Goal: Contribute content: Contribute content

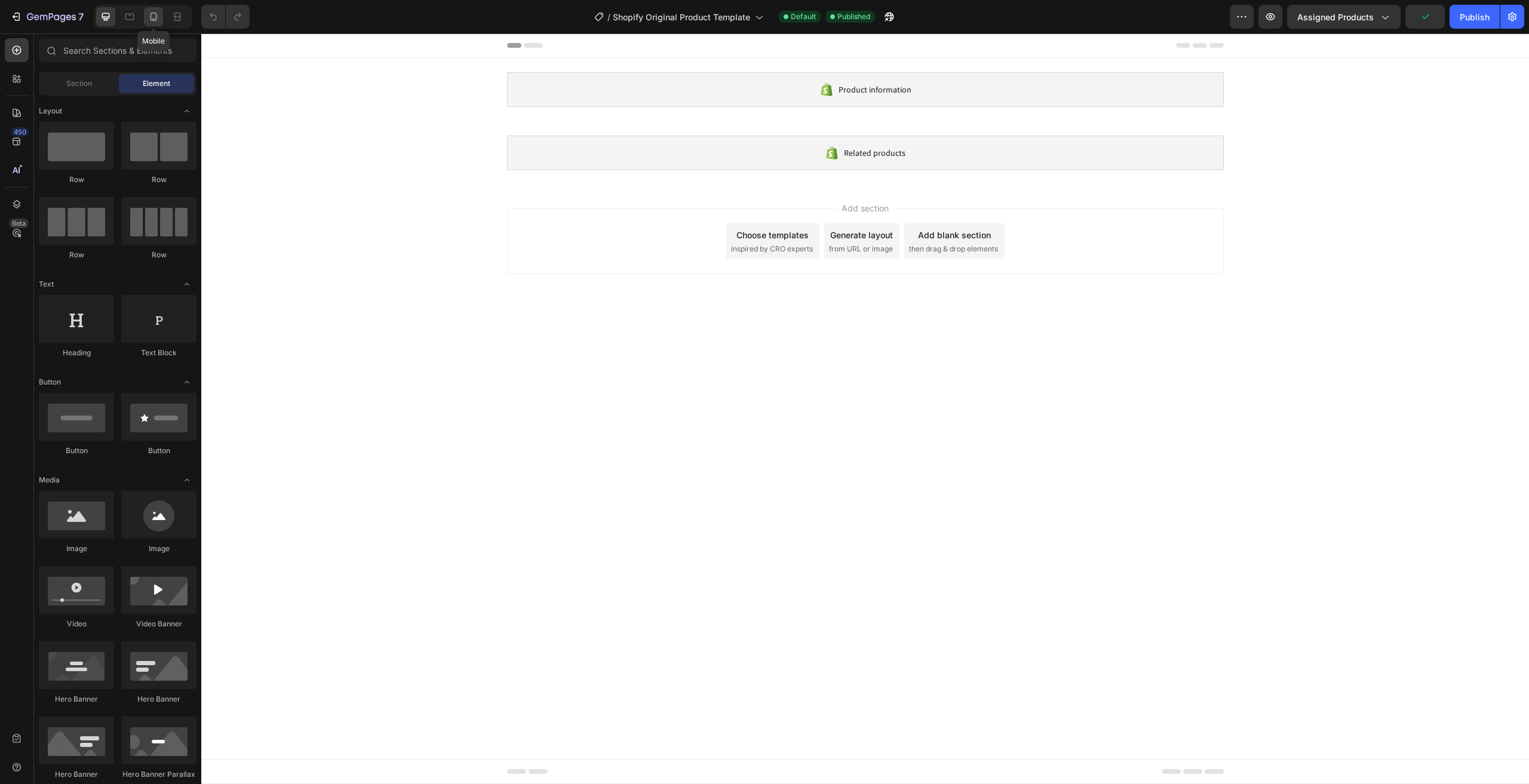
click at [152, 14] on icon at bounding box center [154, 17] width 12 height 12
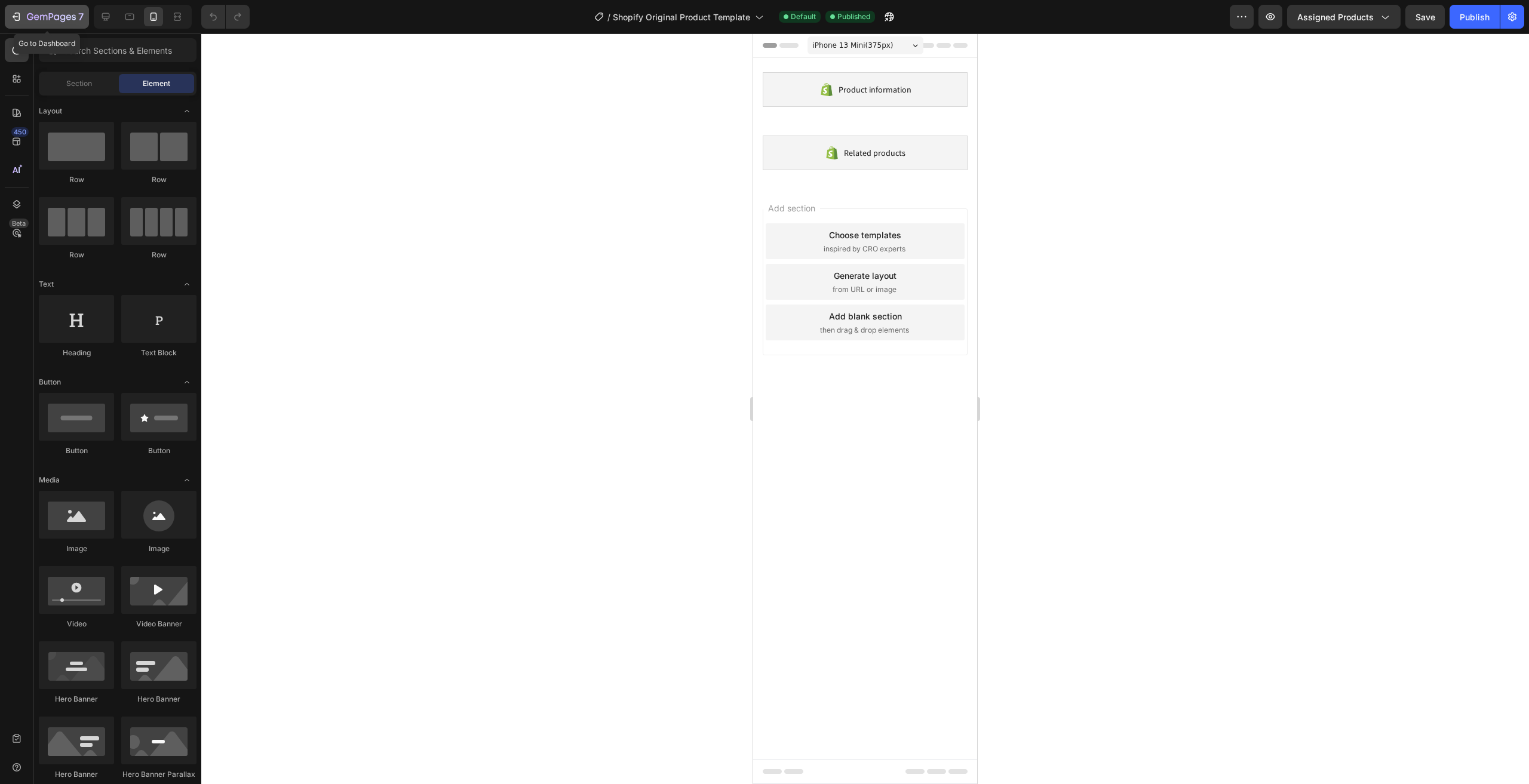
click at [36, 15] on icon "button" at bounding box center [37, 17] width 5 height 5
click at [29, 20] on icon "button" at bounding box center [30, 16] width 7 height 7
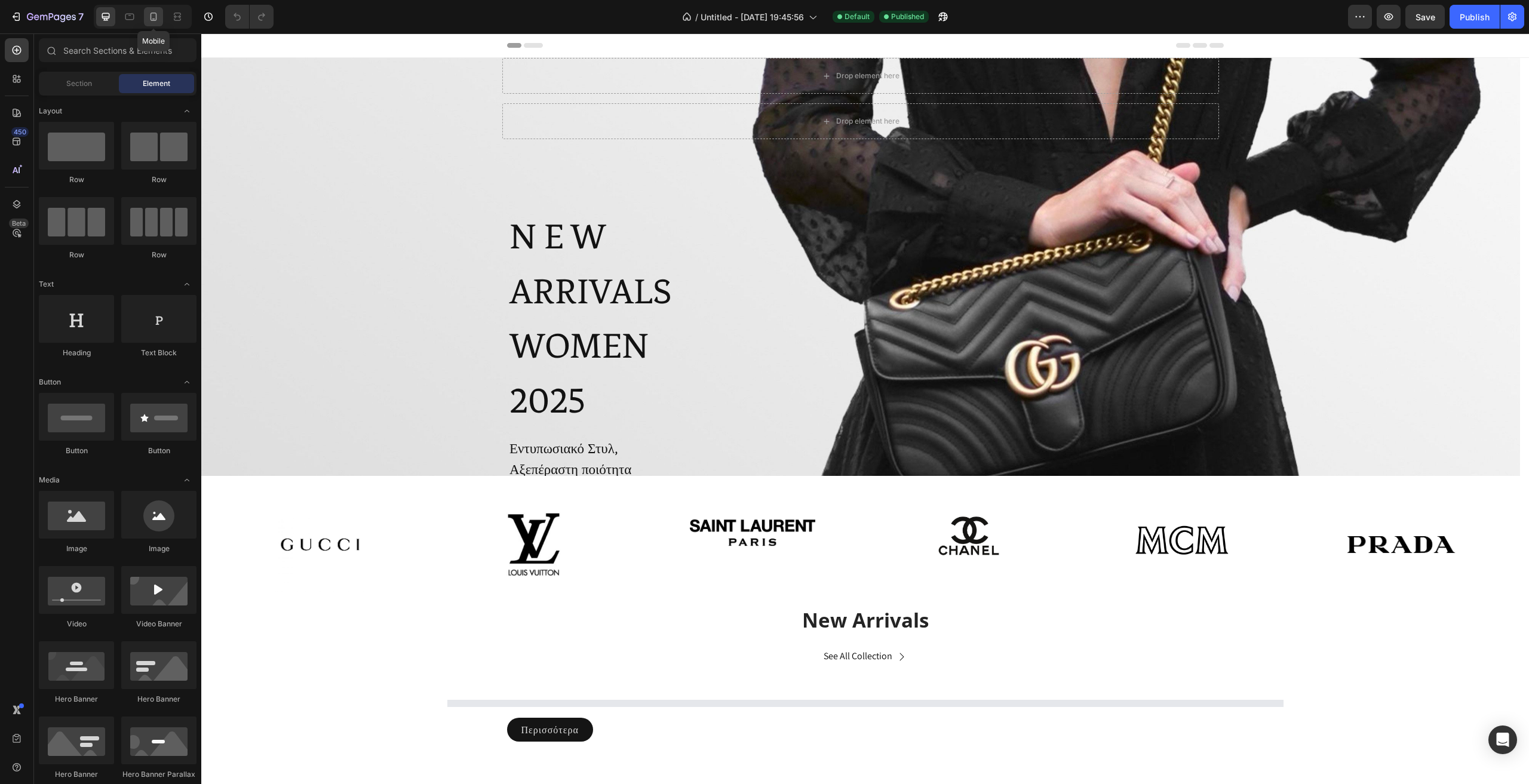
click at [159, 18] on icon at bounding box center [154, 17] width 12 height 12
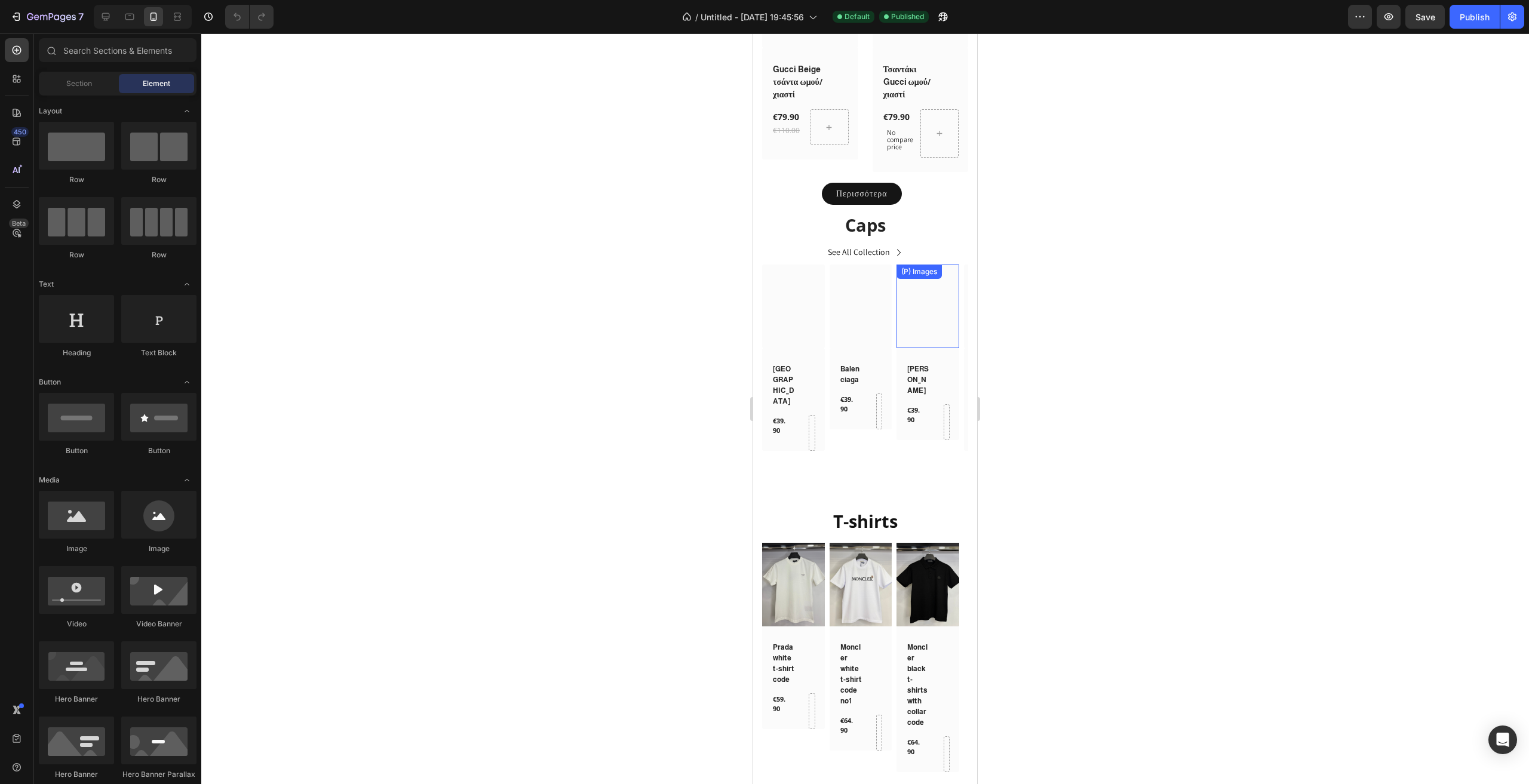
scroll to position [1552, 0]
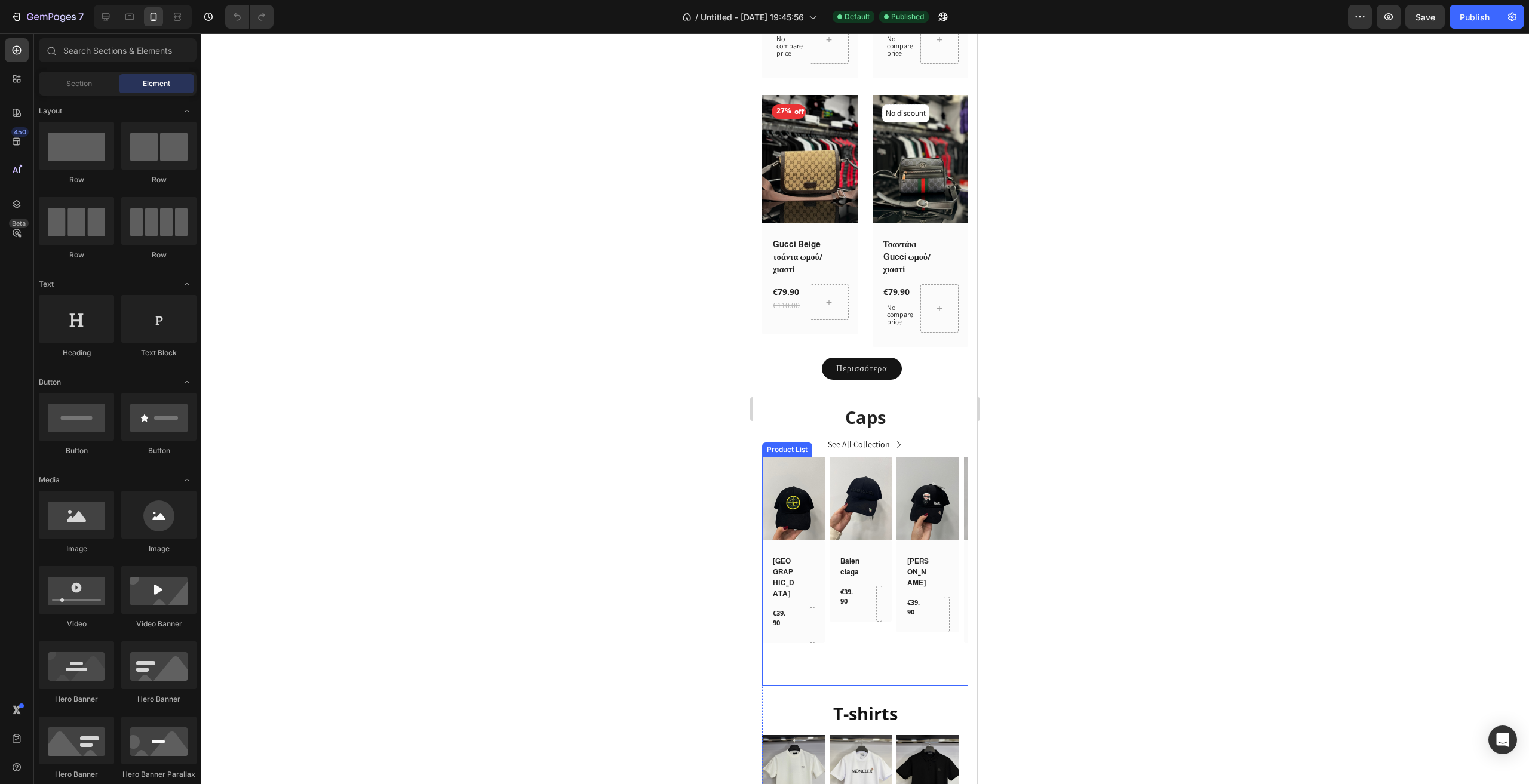
click at [889, 617] on div "(P) Images Row Balenciaga (P) Title €39.90 (P) Price (P) Price Row Row Row Prod…" at bounding box center [861, 571] width 63 height 229
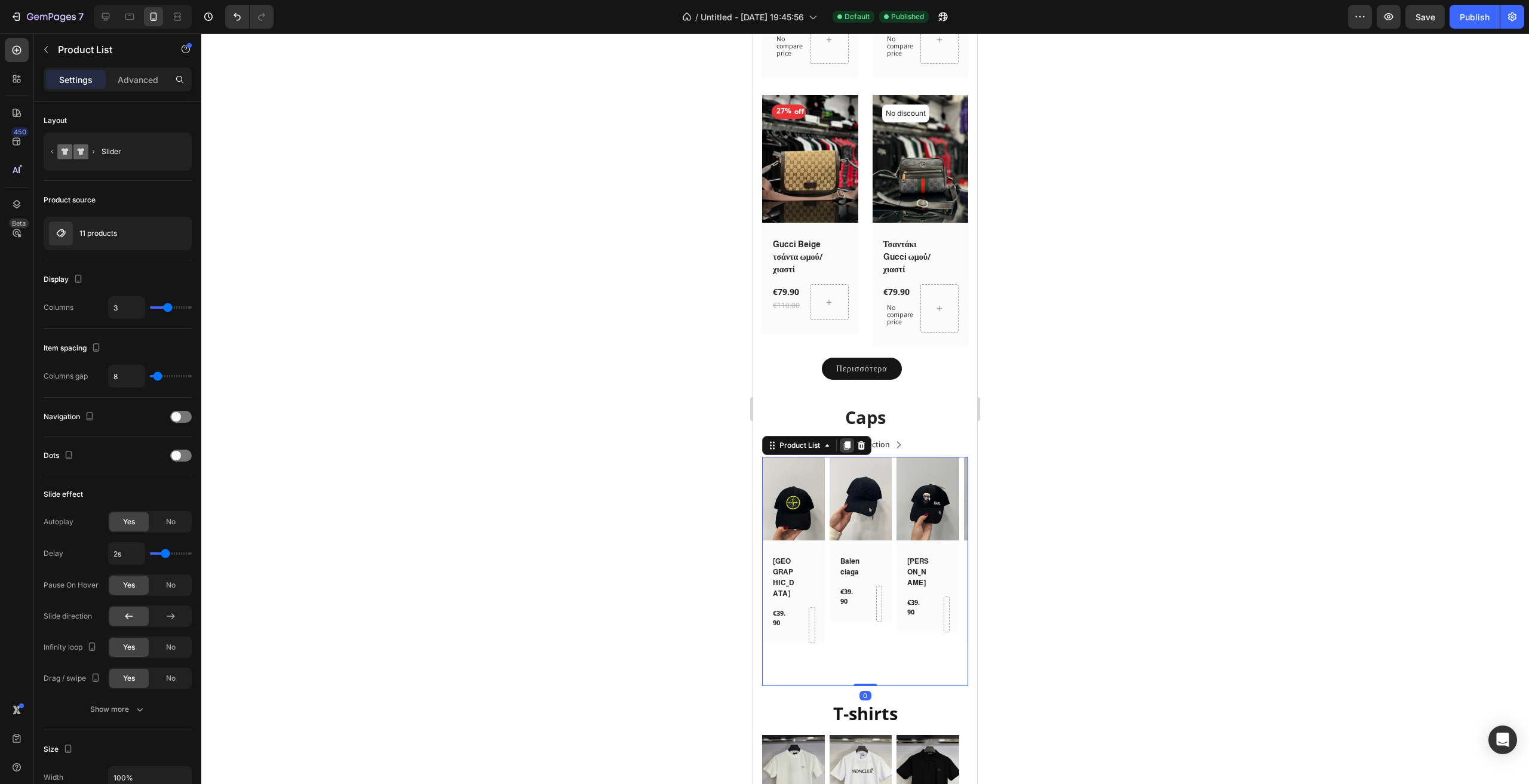
click at [850, 440] on icon at bounding box center [847, 445] width 10 height 10
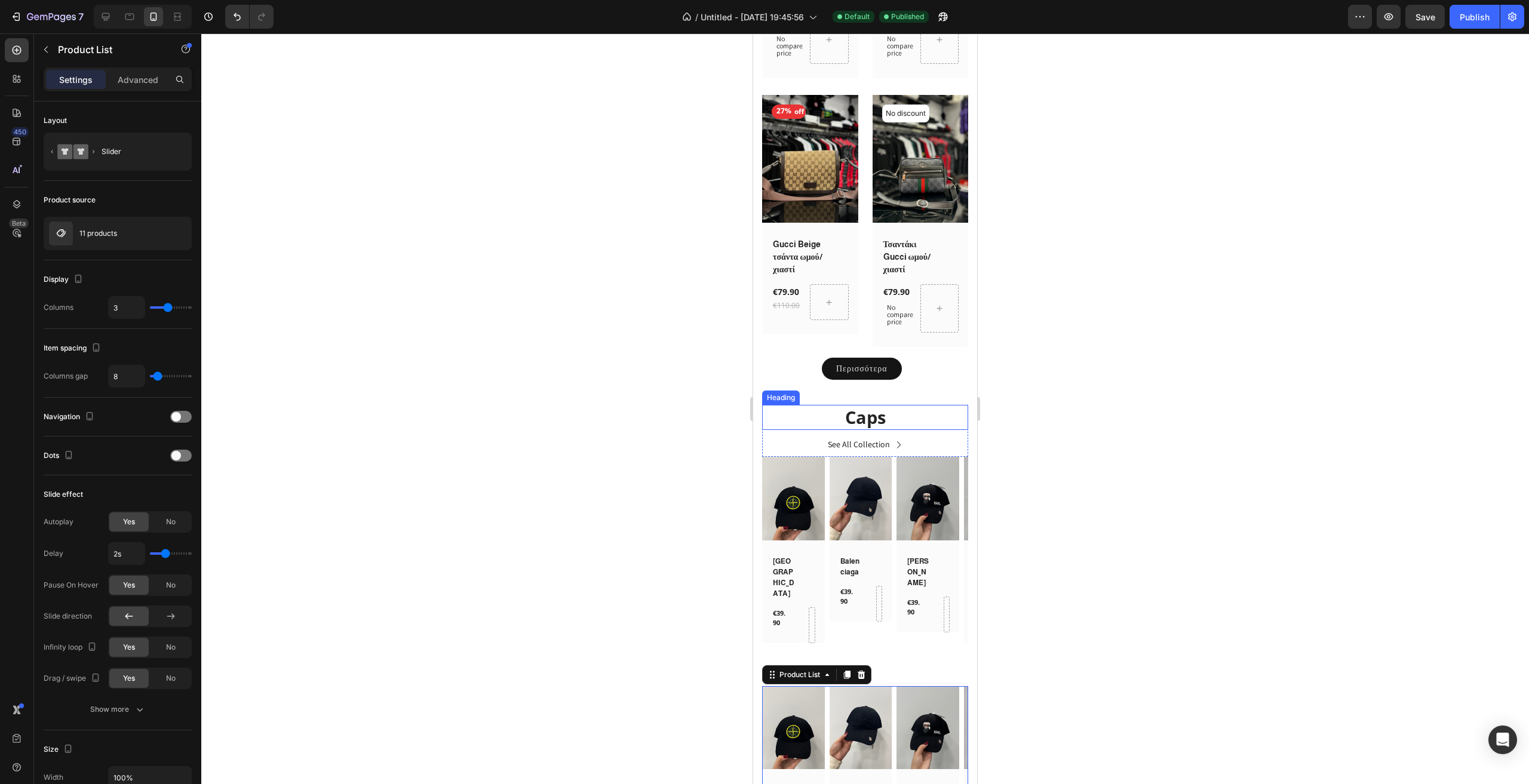
click at [902, 406] on p "Caps" at bounding box center [865, 417] width 204 height 22
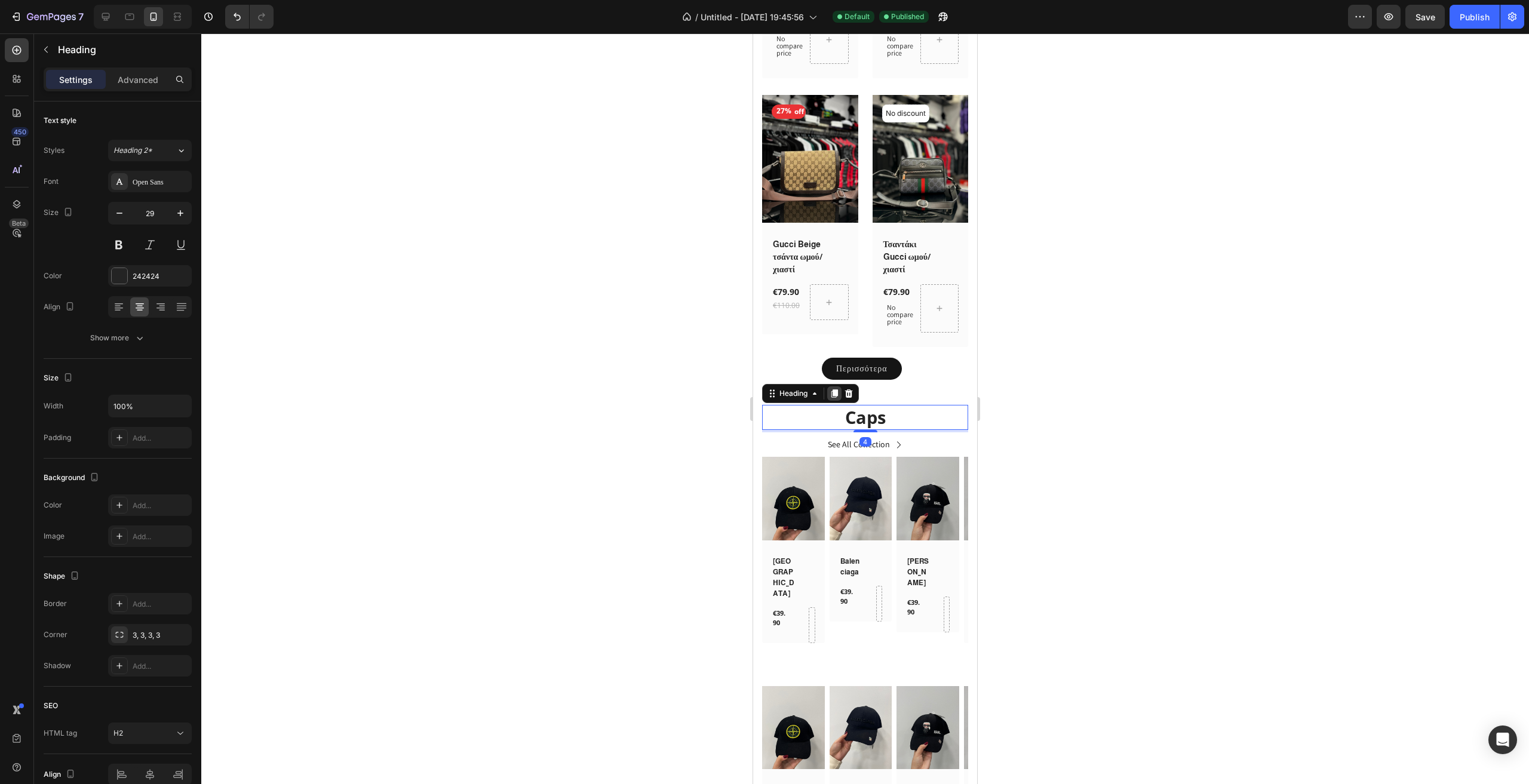
click at [838, 389] on icon at bounding box center [835, 393] width 7 height 8
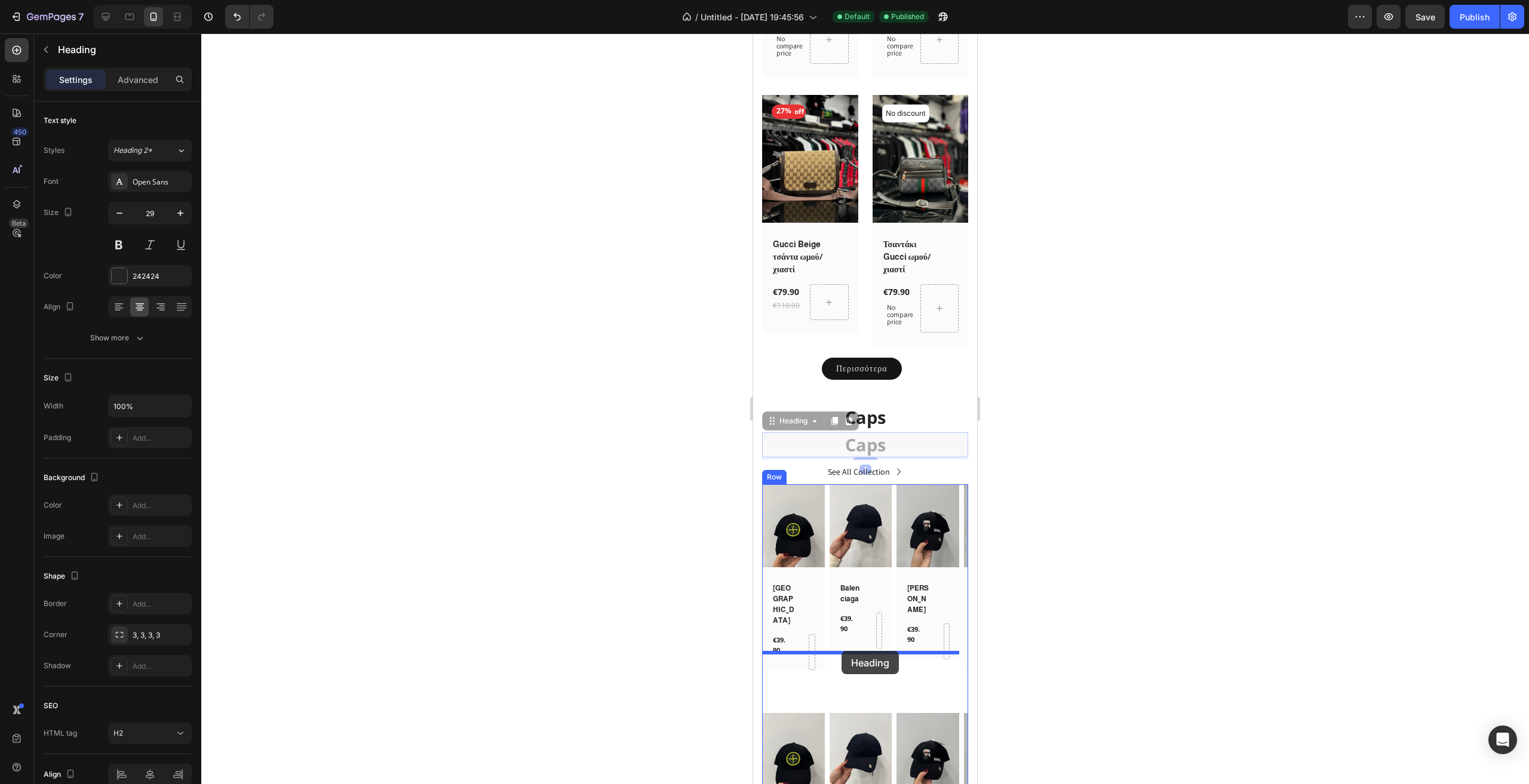
drag, startPoint x: 792, startPoint y: 405, endPoint x: 841, endPoint y: 651, distance: 250.8
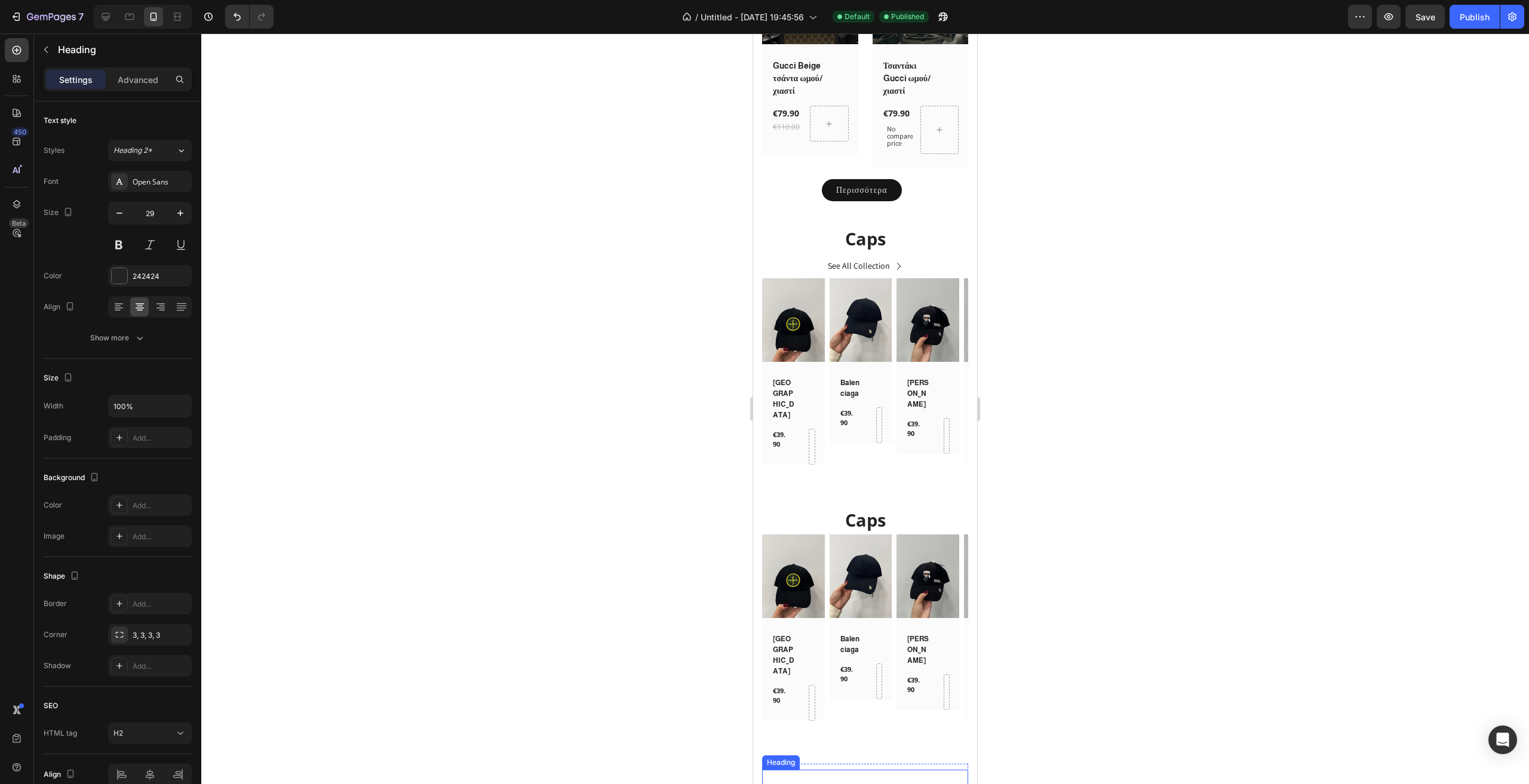
scroll to position [1731, 0]
click at [849, 643] on div "(P) Images Row Balenciaga (P) Title €39.90 (P) Price (P) Price Row Row Row Prod…" at bounding box center [861, 648] width 63 height 229
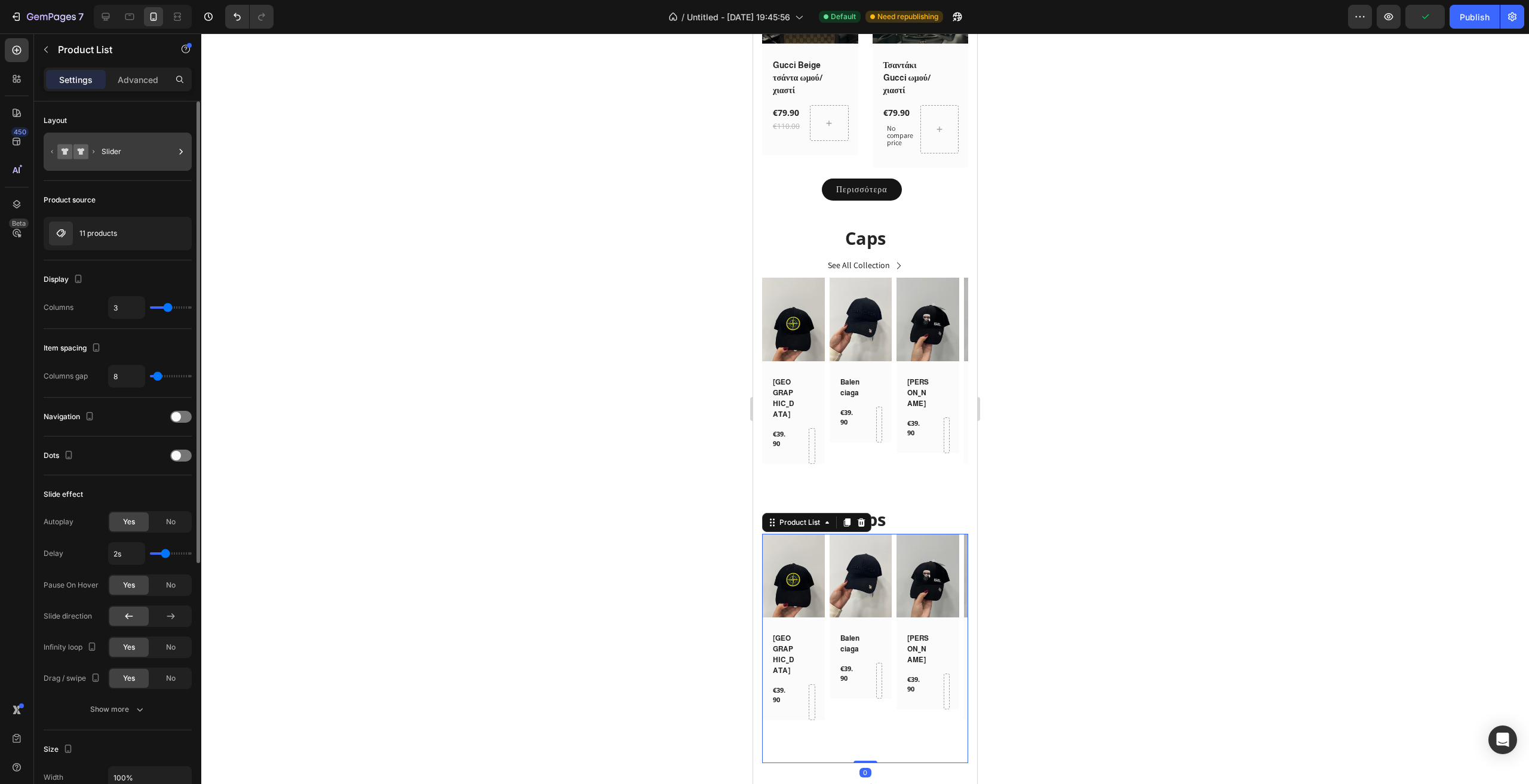
click at [83, 160] on icon at bounding box center [73, 152] width 48 height 27
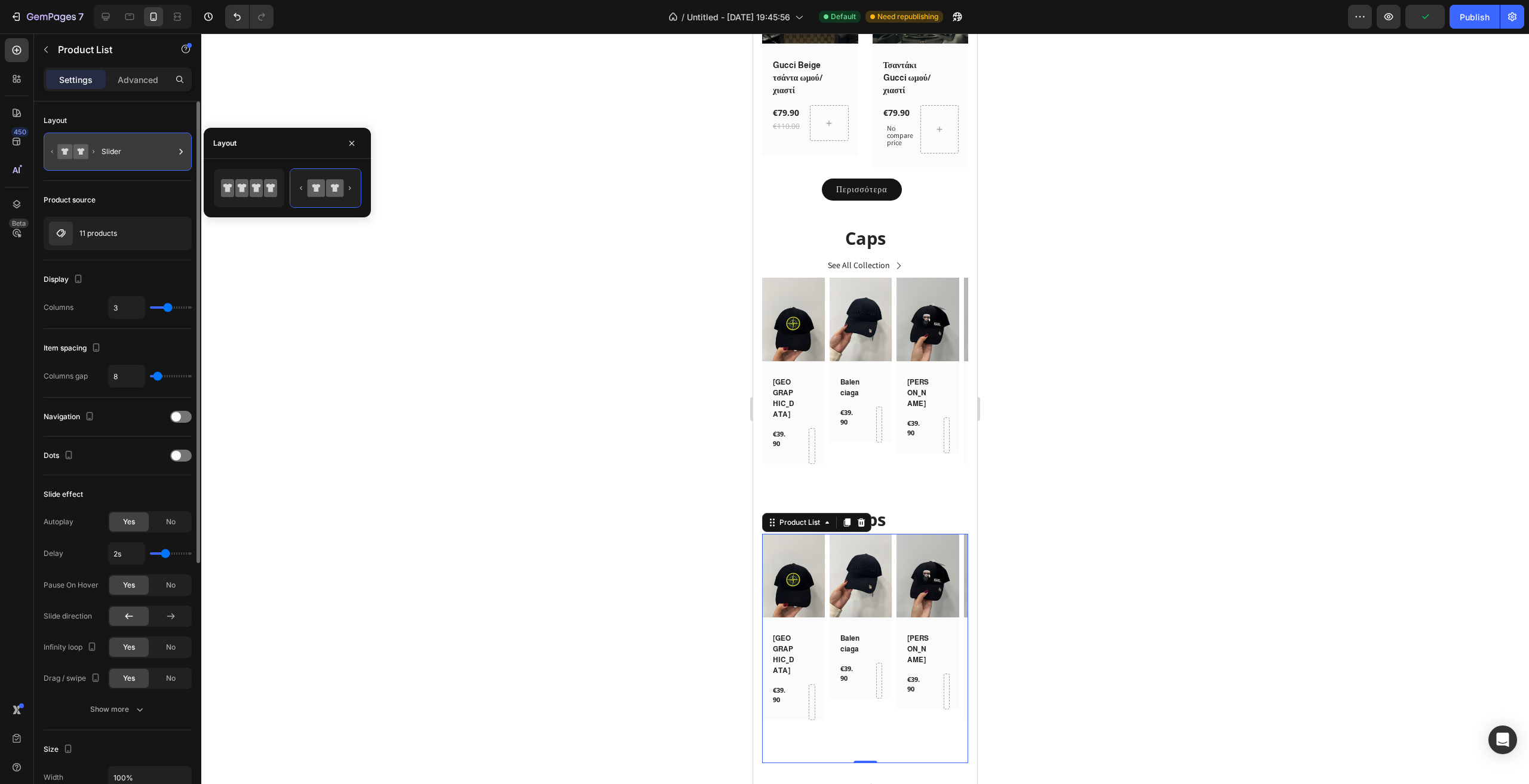
click at [83, 160] on icon at bounding box center [73, 152] width 48 height 27
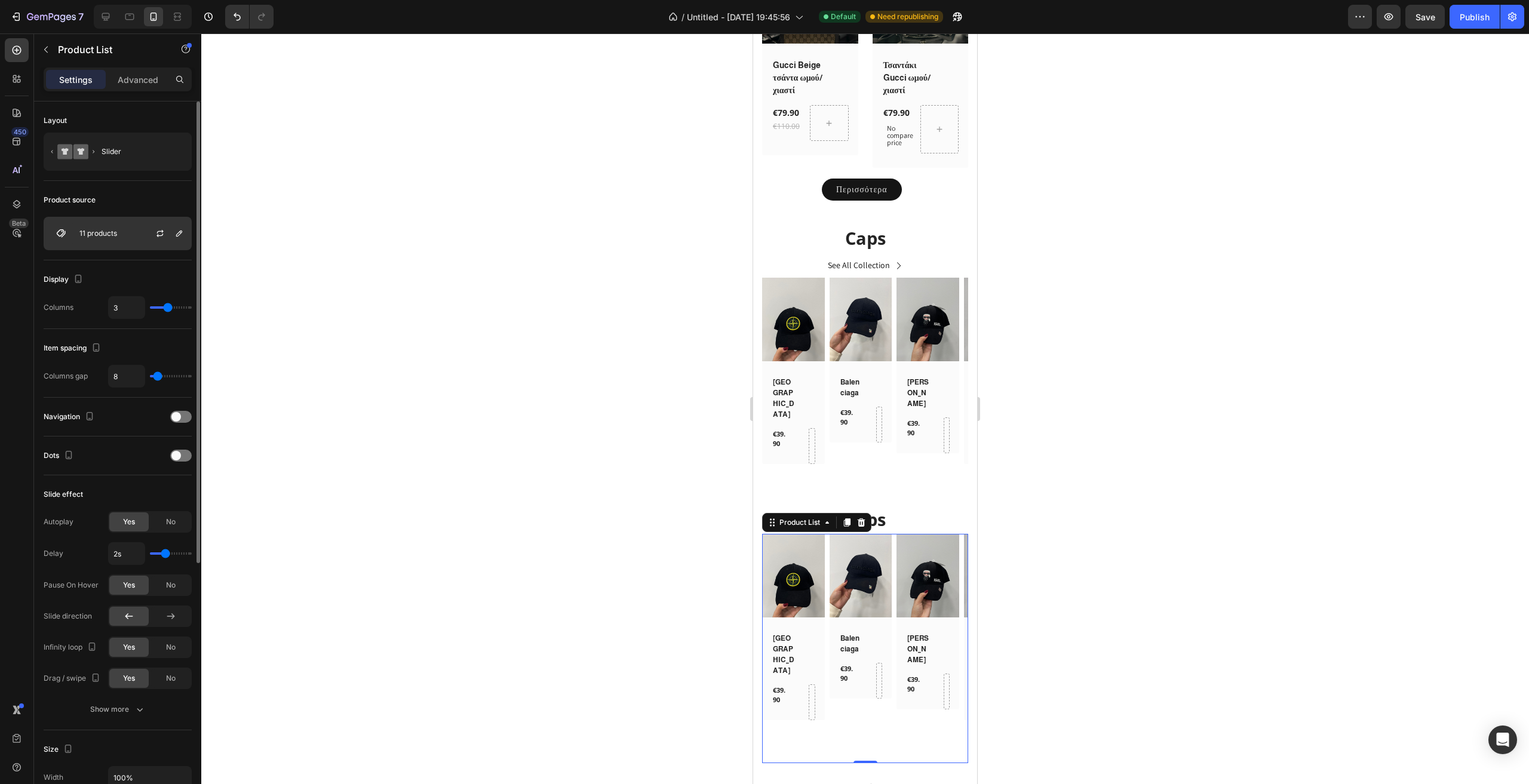
click at [139, 238] on div at bounding box center [165, 233] width 52 height 32
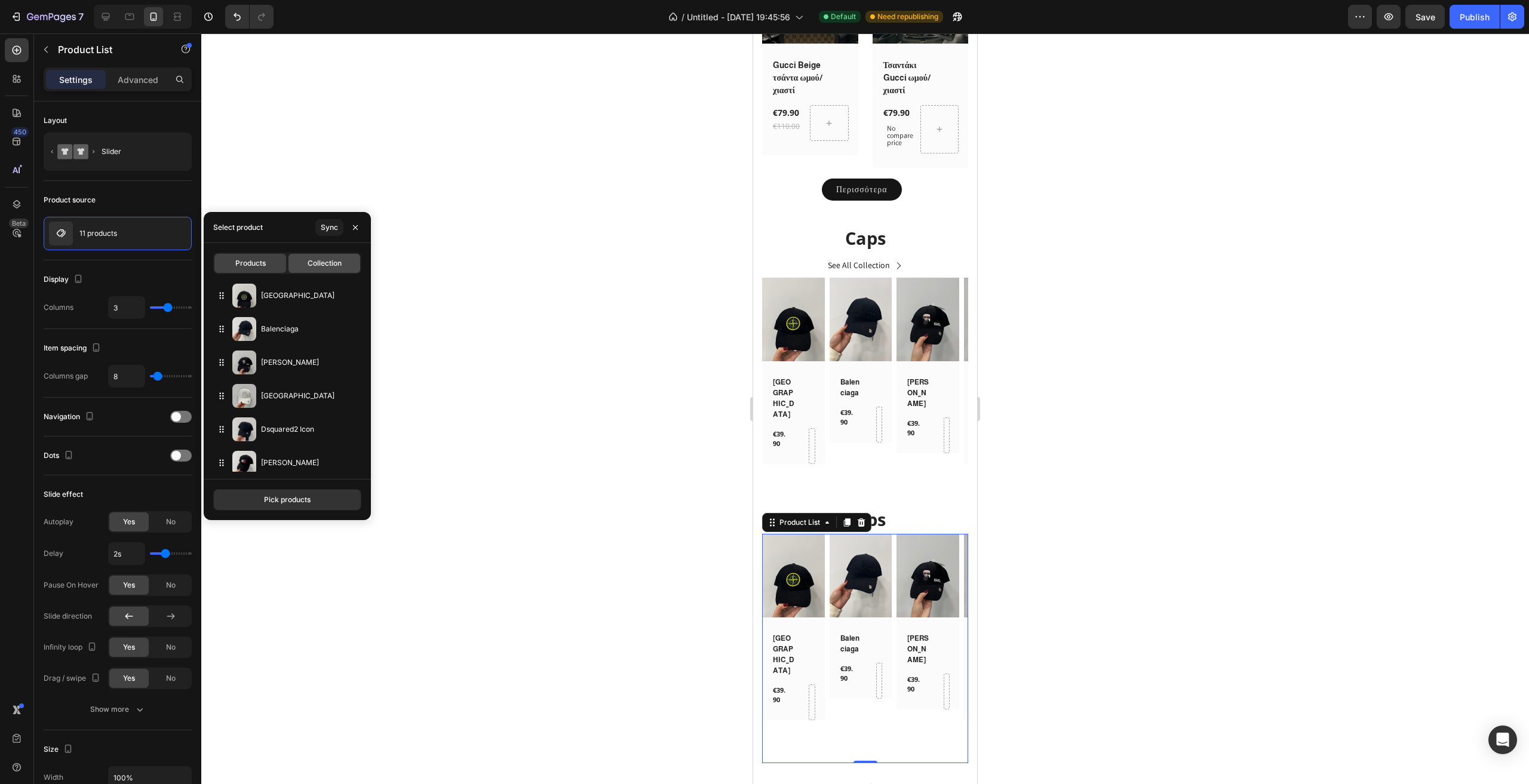
click at [321, 270] on div "Collection" at bounding box center [324, 263] width 71 height 19
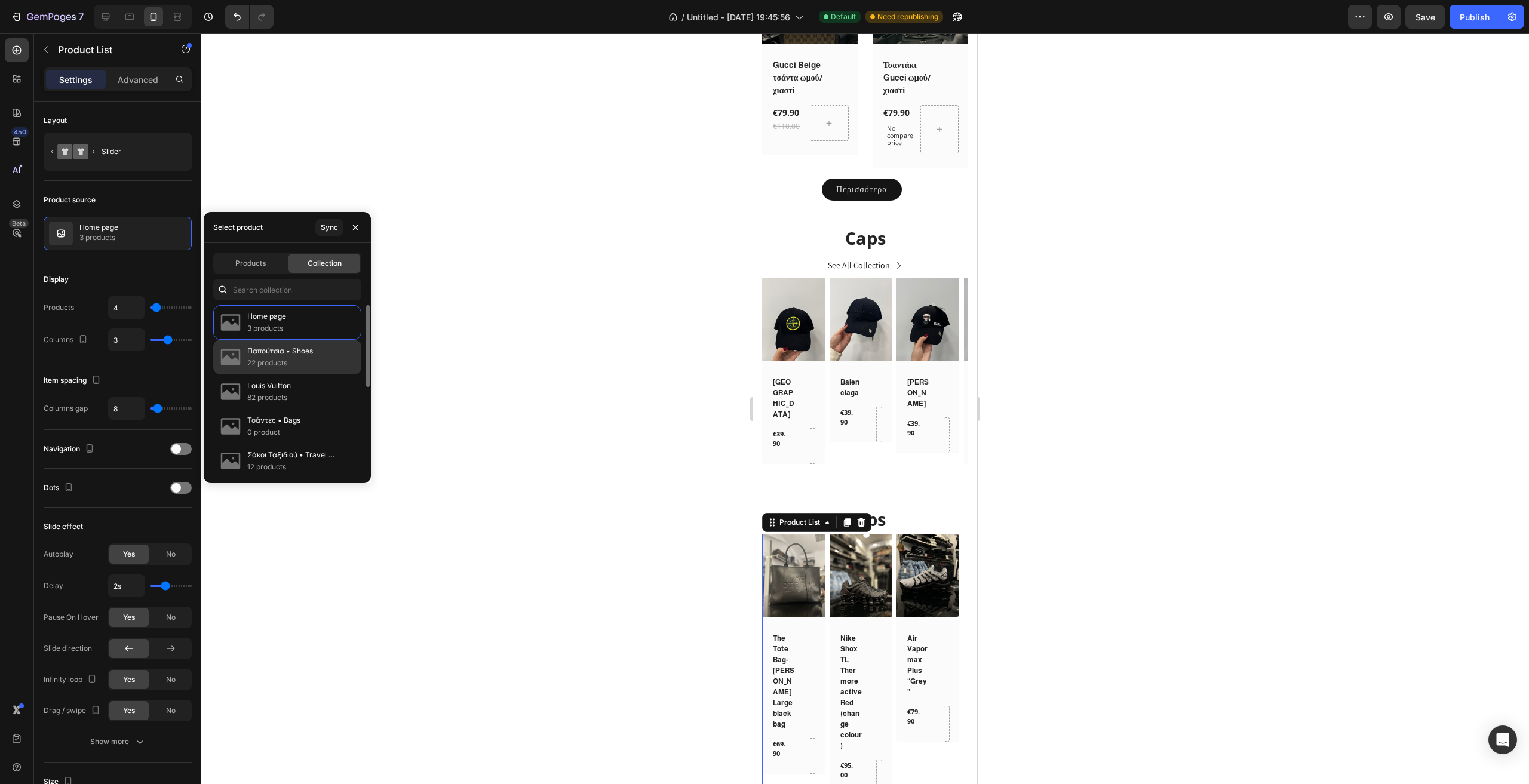
click at [309, 346] on p "Παπούτσια • Shoes" at bounding box center [280, 351] width 66 height 12
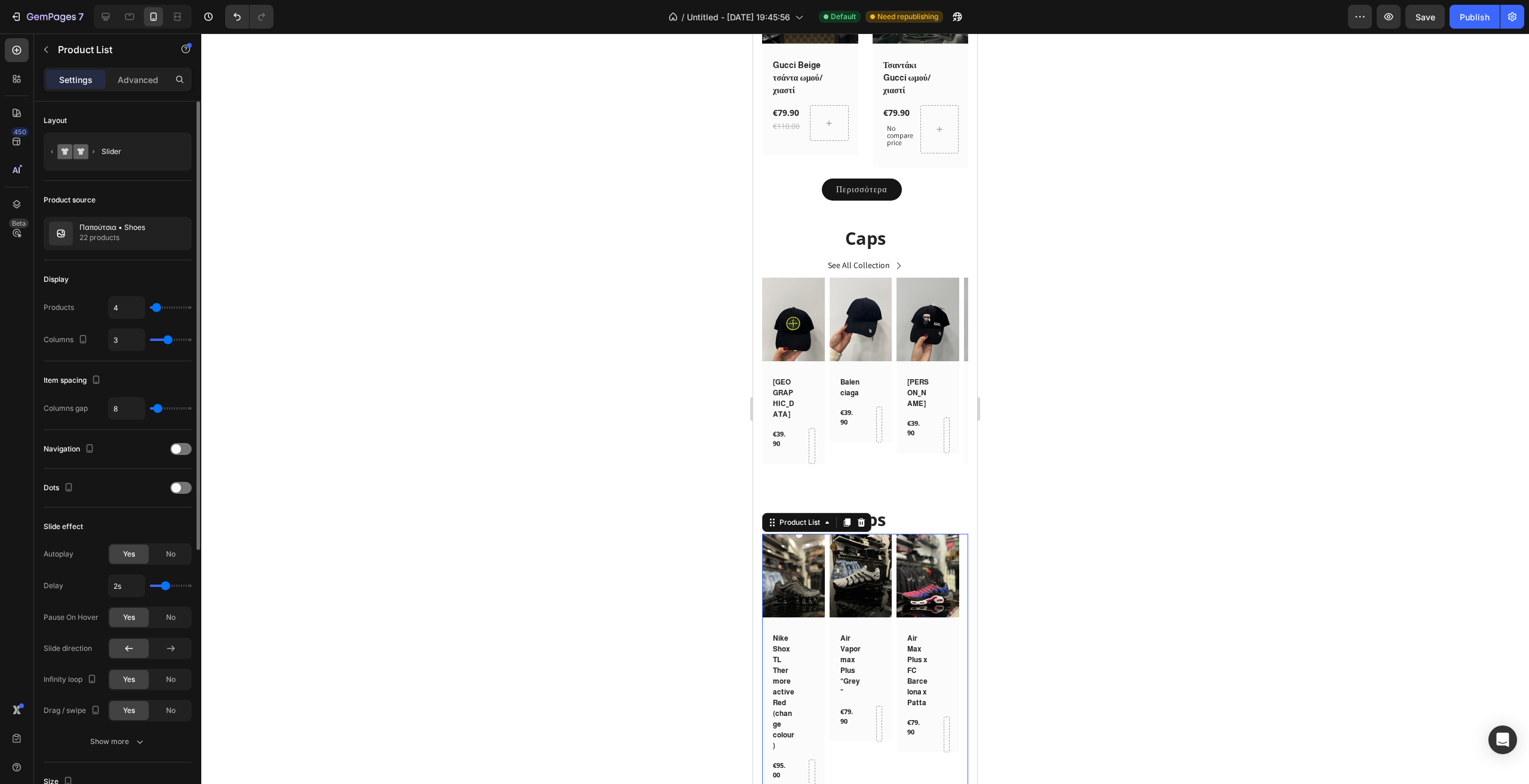
type input "2"
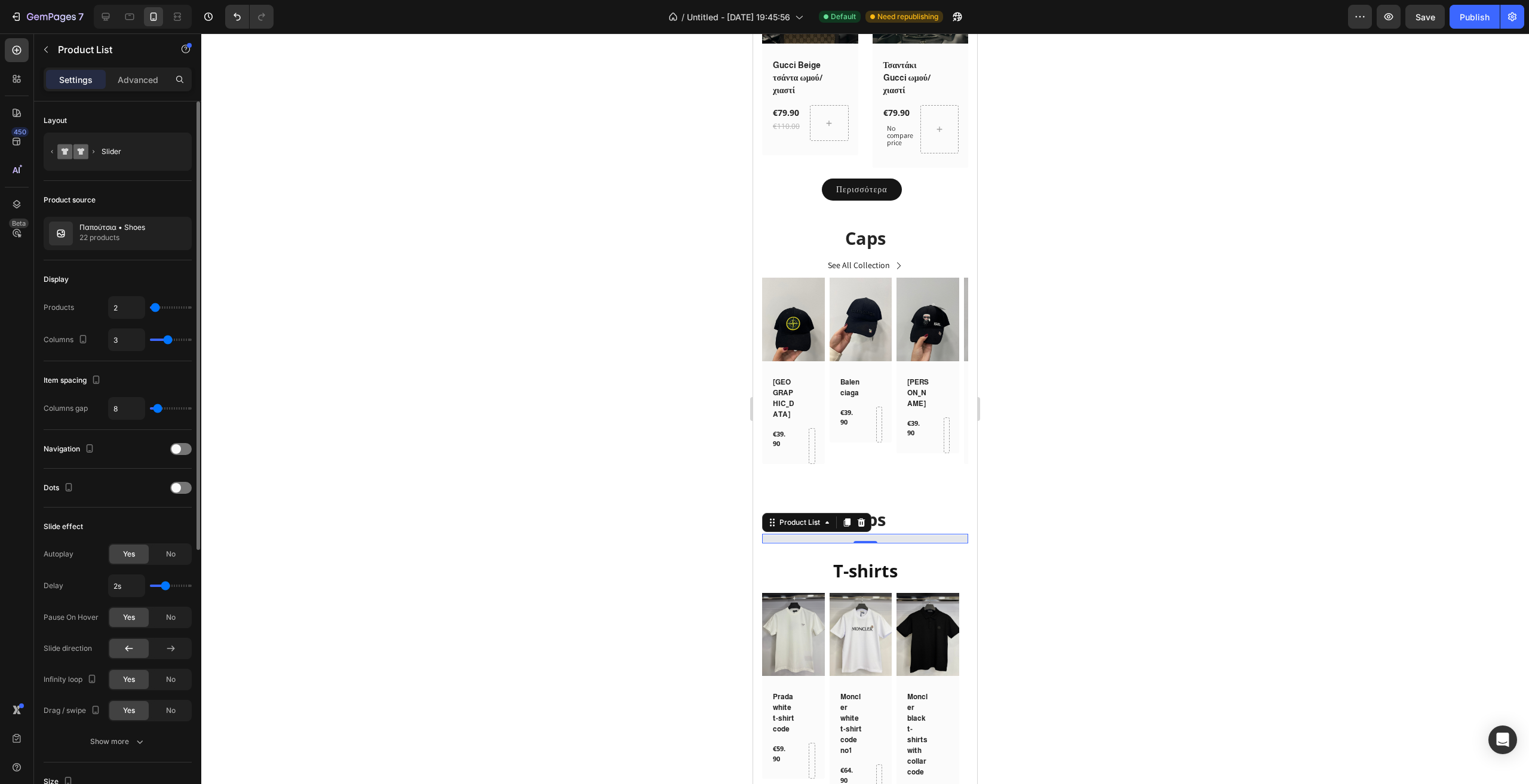
type input "1"
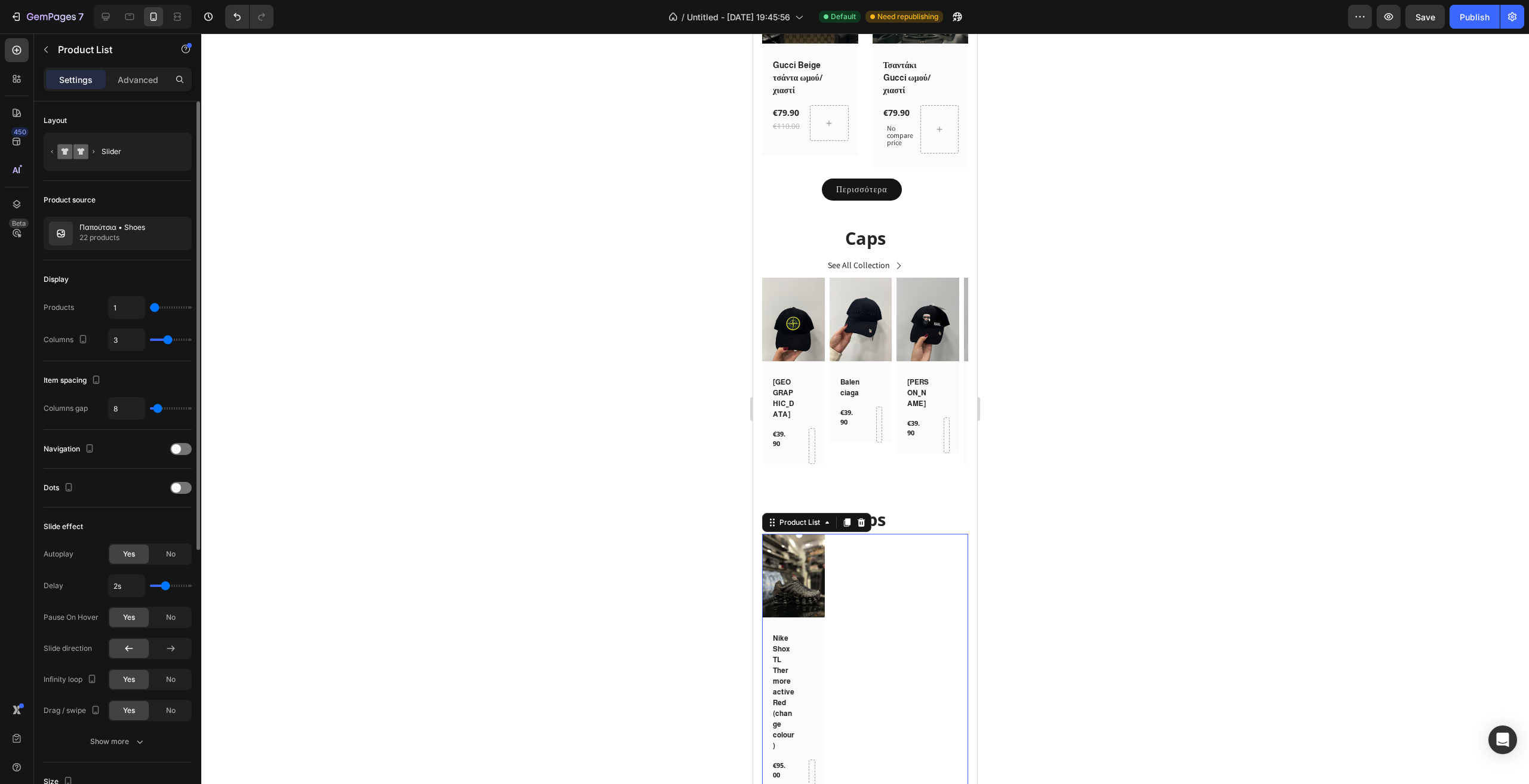
type input "12"
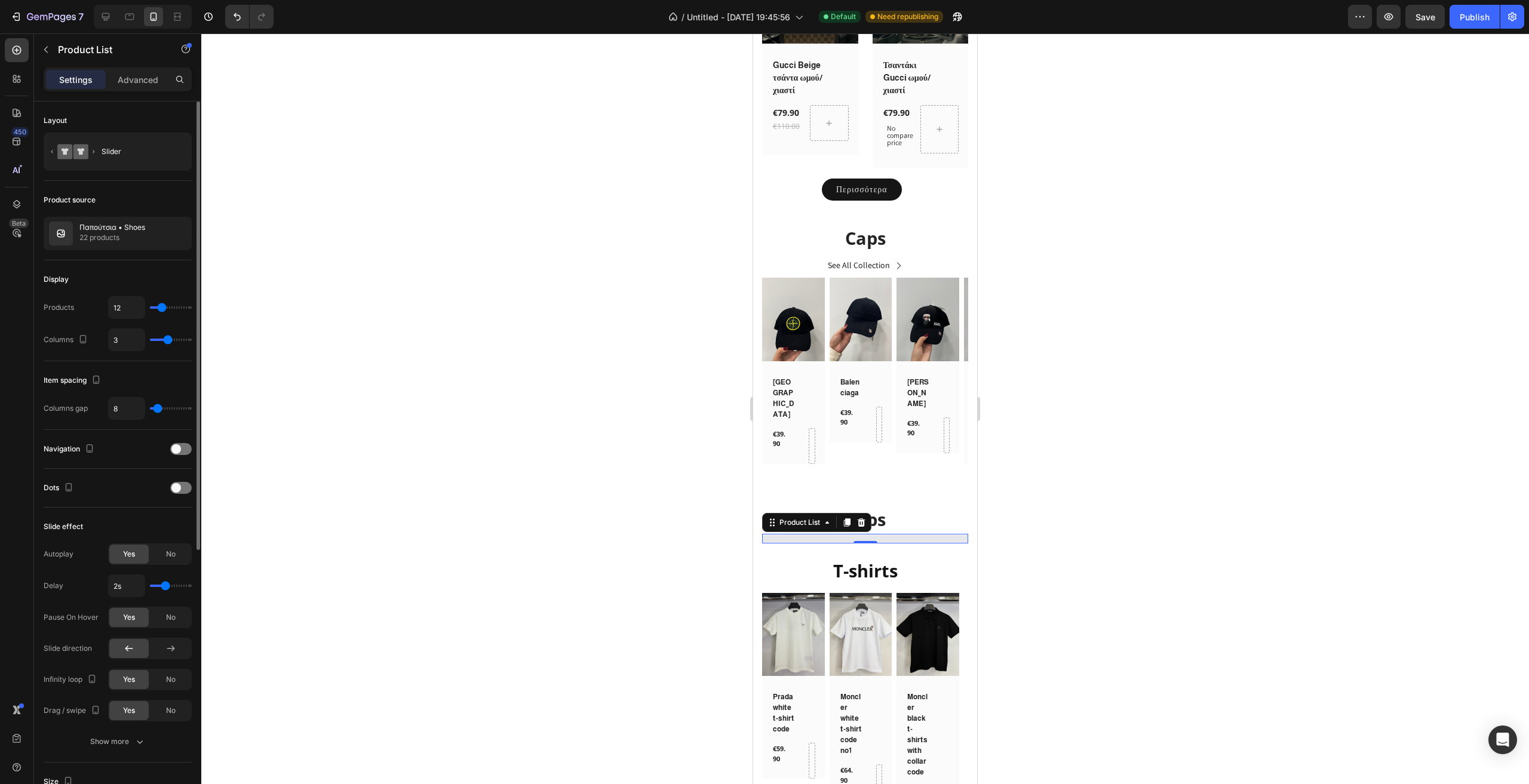
type input "14"
type input "16"
type input "17"
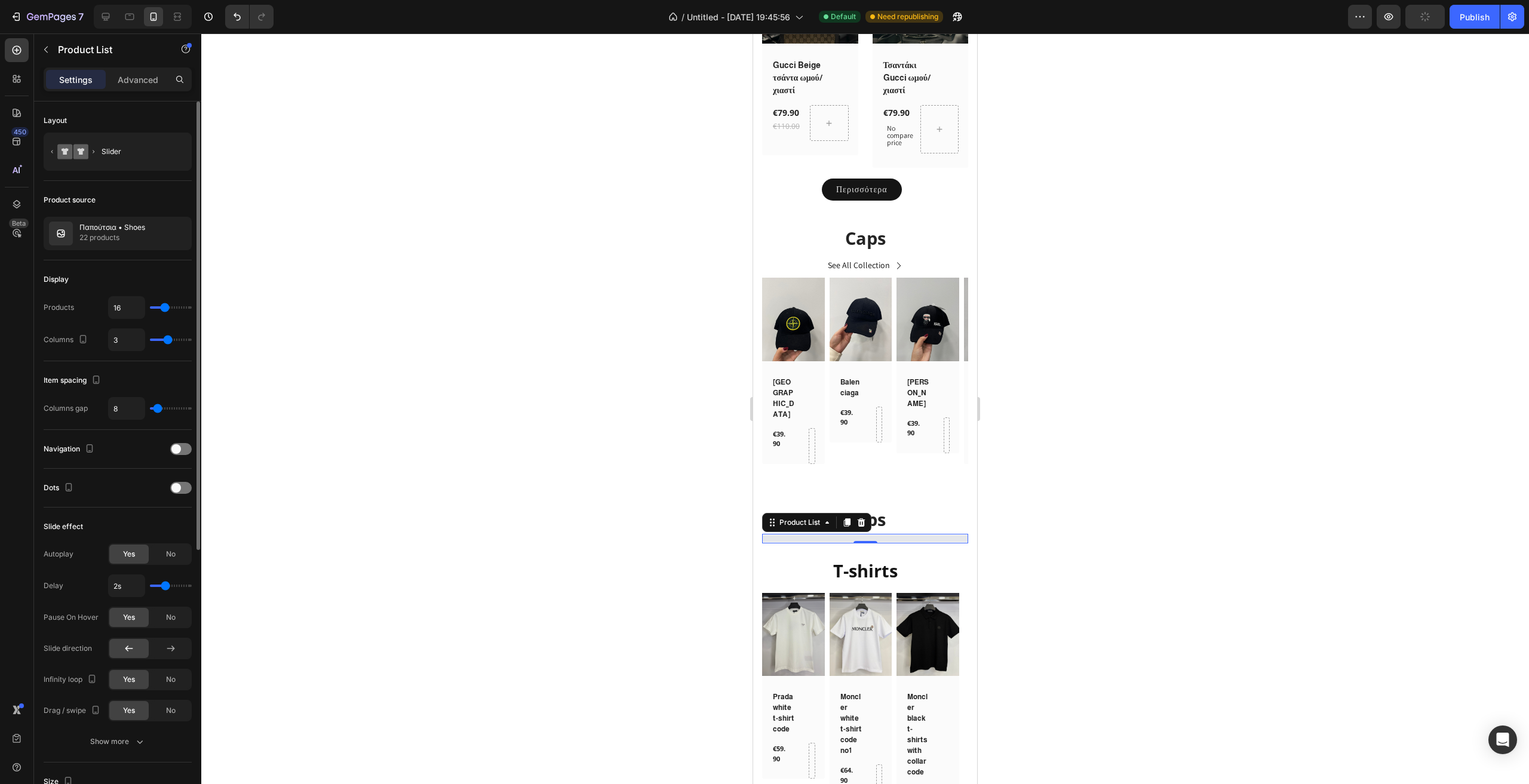
type input "17"
type input "19"
type input "20"
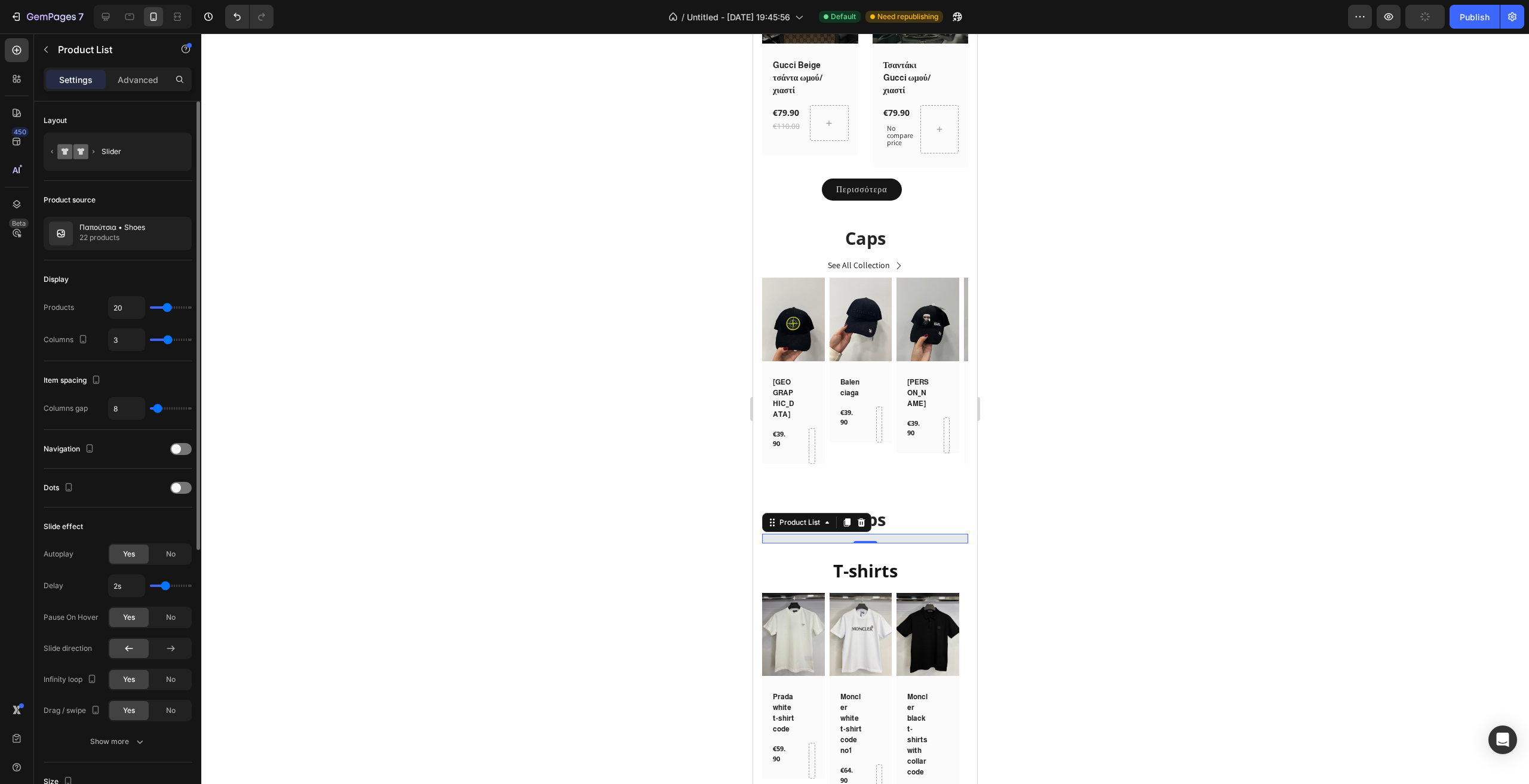
type input "21"
type input "22"
type input "23"
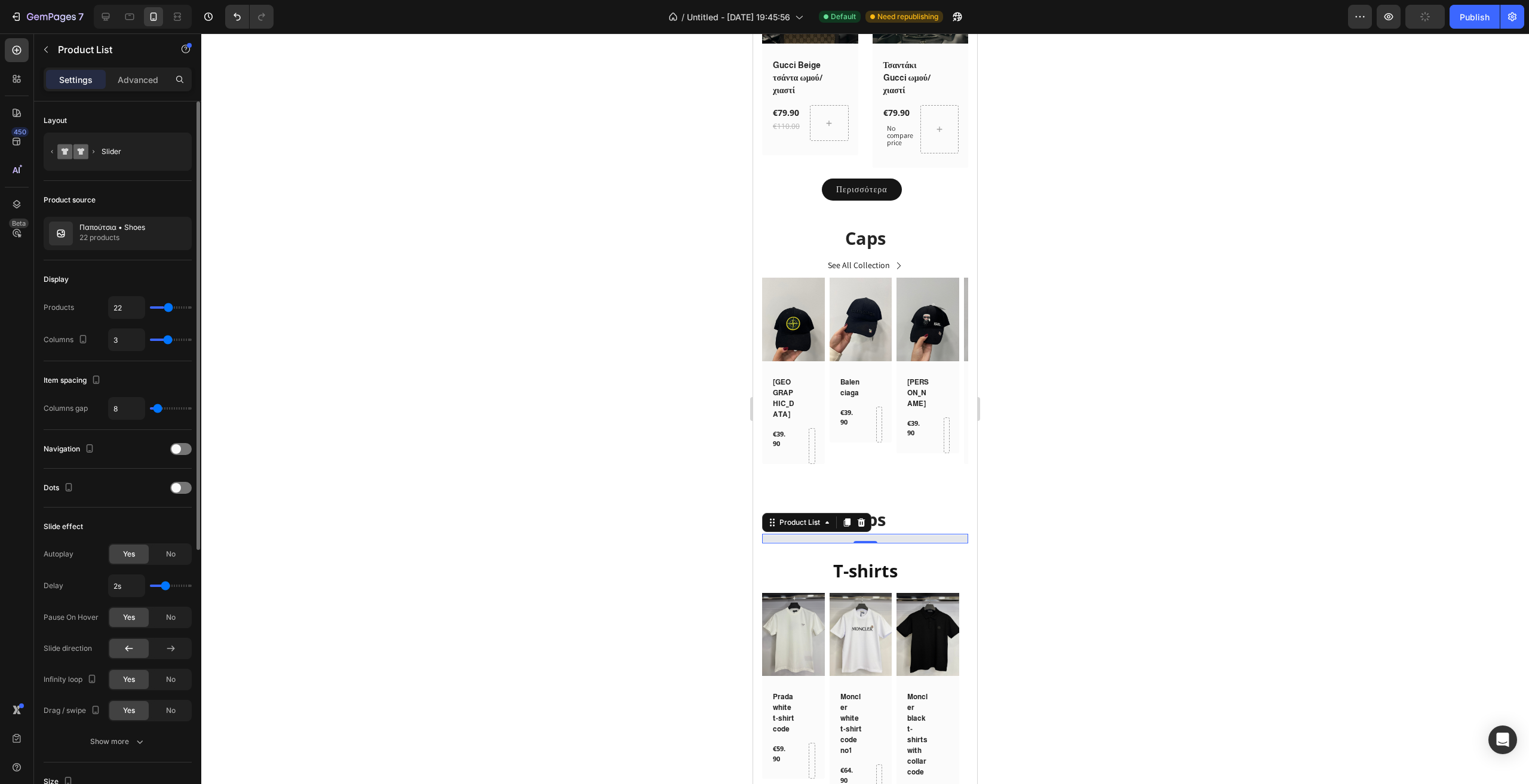
type input "23"
type input "22"
type input "21"
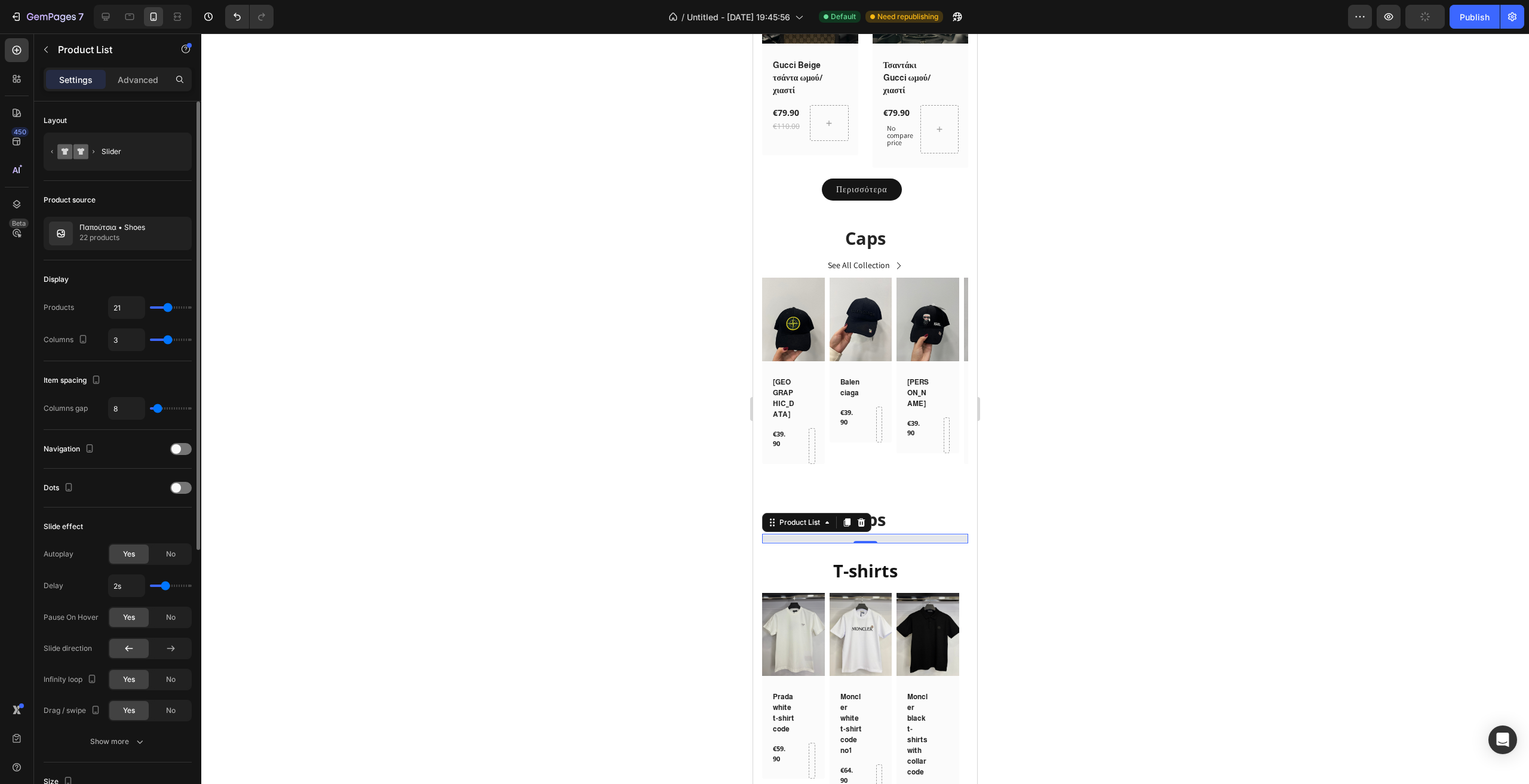
type input "20"
type input "19"
type input "18"
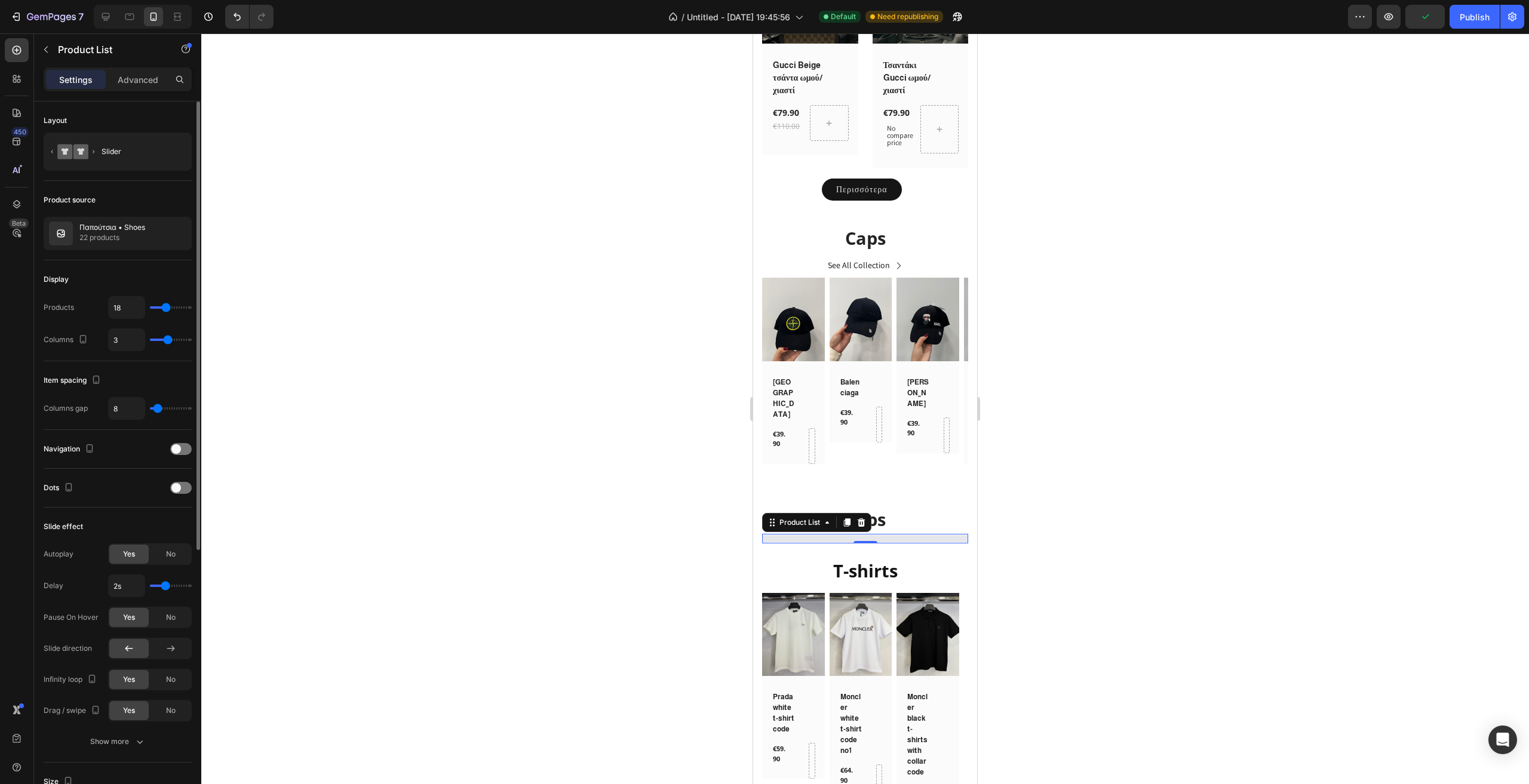
drag, startPoint x: 157, startPoint y: 311, endPoint x: 166, endPoint y: 312, distance: 9.1
type input "18"
click at [166, 309] on input "range" at bounding box center [170, 308] width 42 height 3
type input "2"
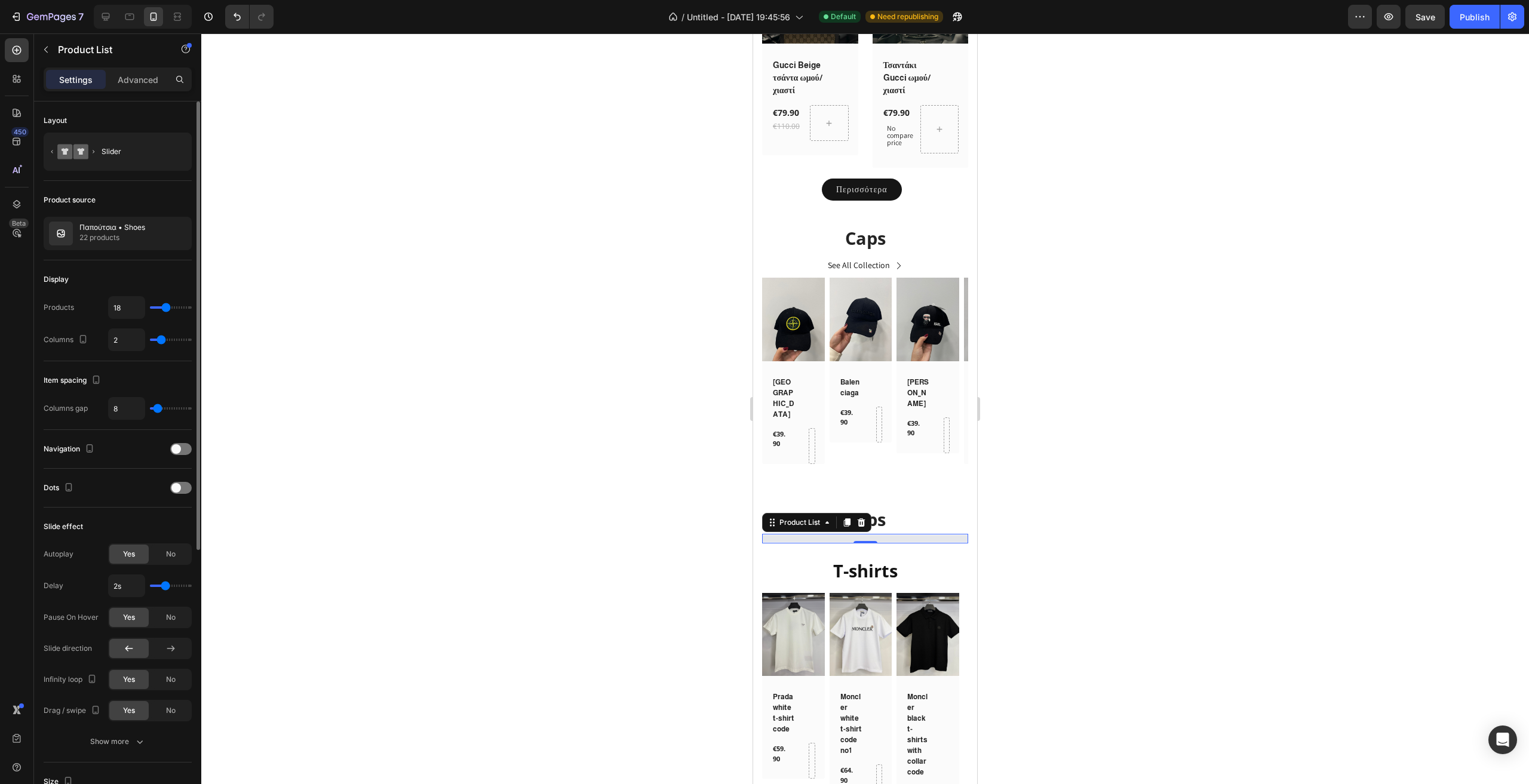
click at [163, 340] on input "range" at bounding box center [170, 340] width 42 height 3
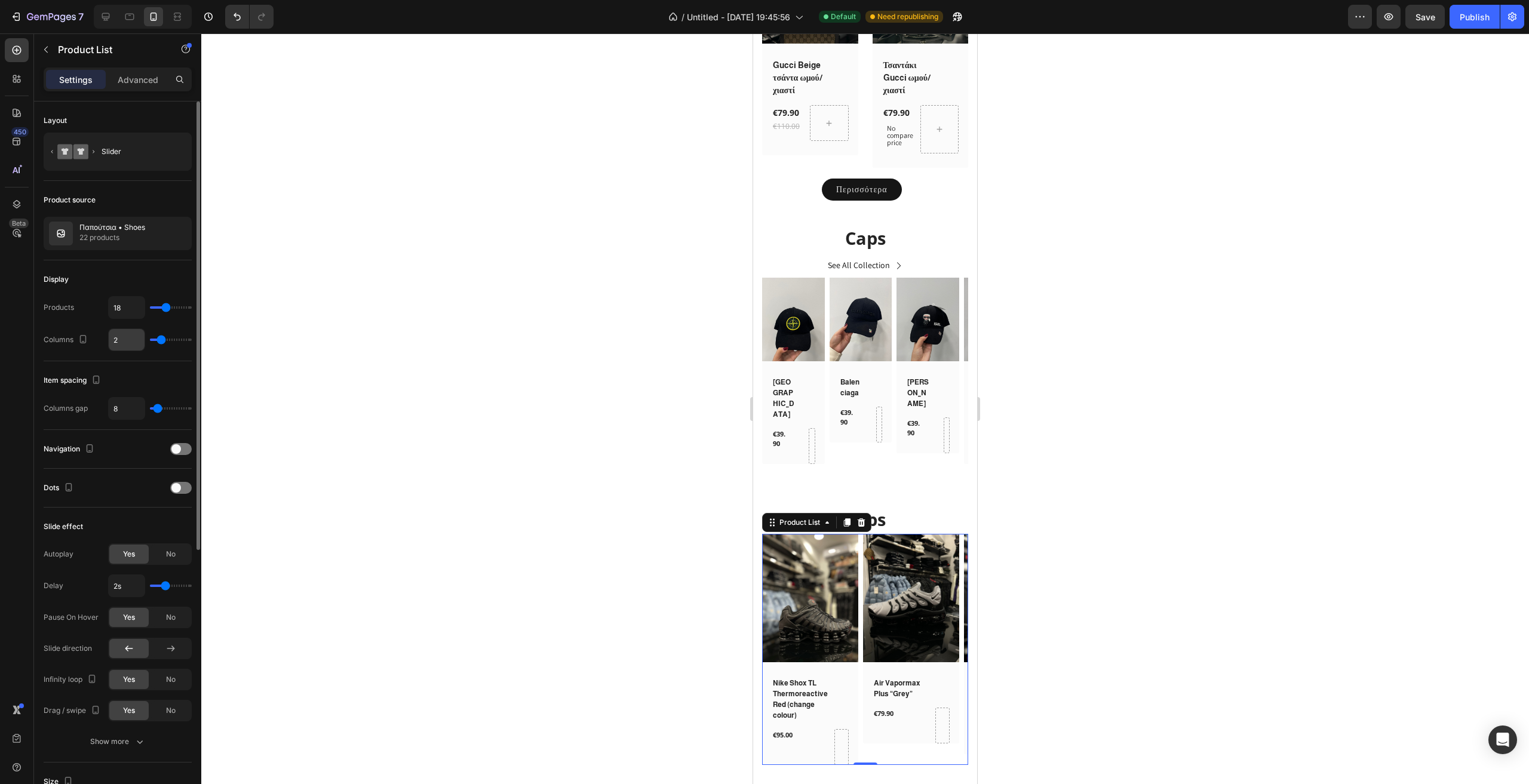
click at [129, 338] on input "2" at bounding box center [127, 340] width 36 height 22
type input "2.5"
type input "3"
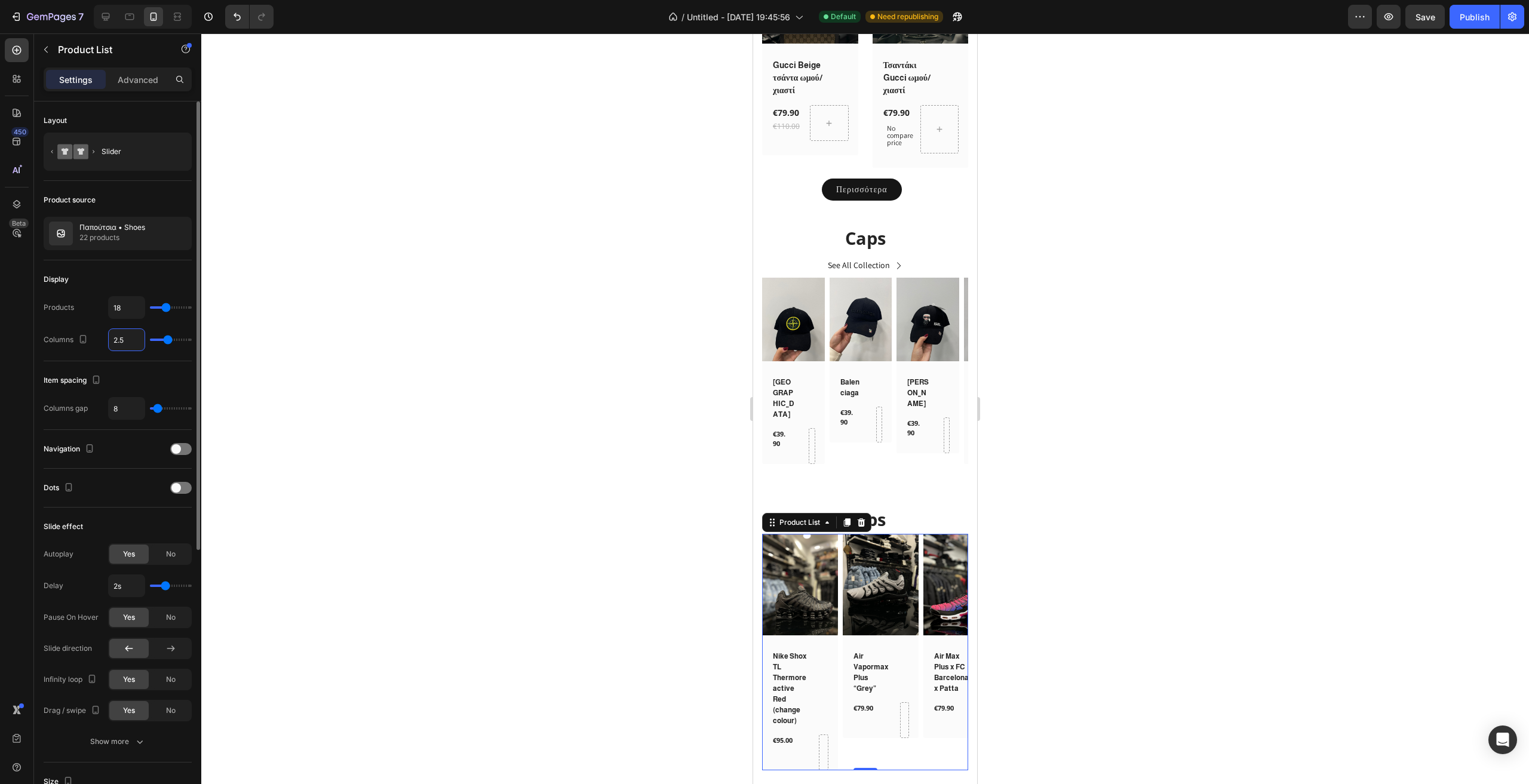
type input "2.5"
click at [797, 649] on h2 "Nike Shox TL Thermoreactive Red (change colour)" at bounding box center [790, 688] width 37 height 78
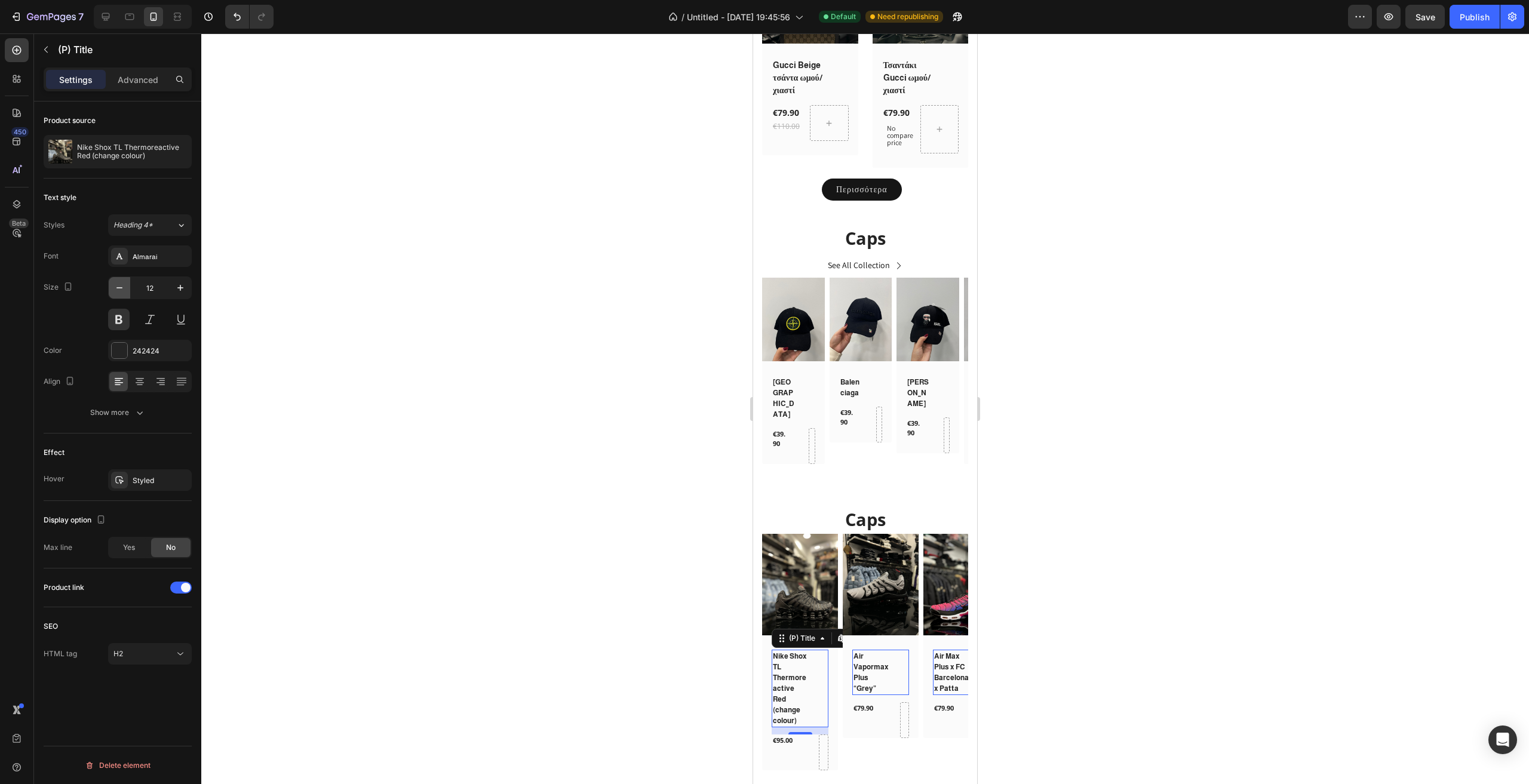
click at [121, 289] on icon "button" at bounding box center [120, 288] width 12 height 12
click at [178, 294] on button "button" at bounding box center [180, 288] width 22 height 22
type input "12"
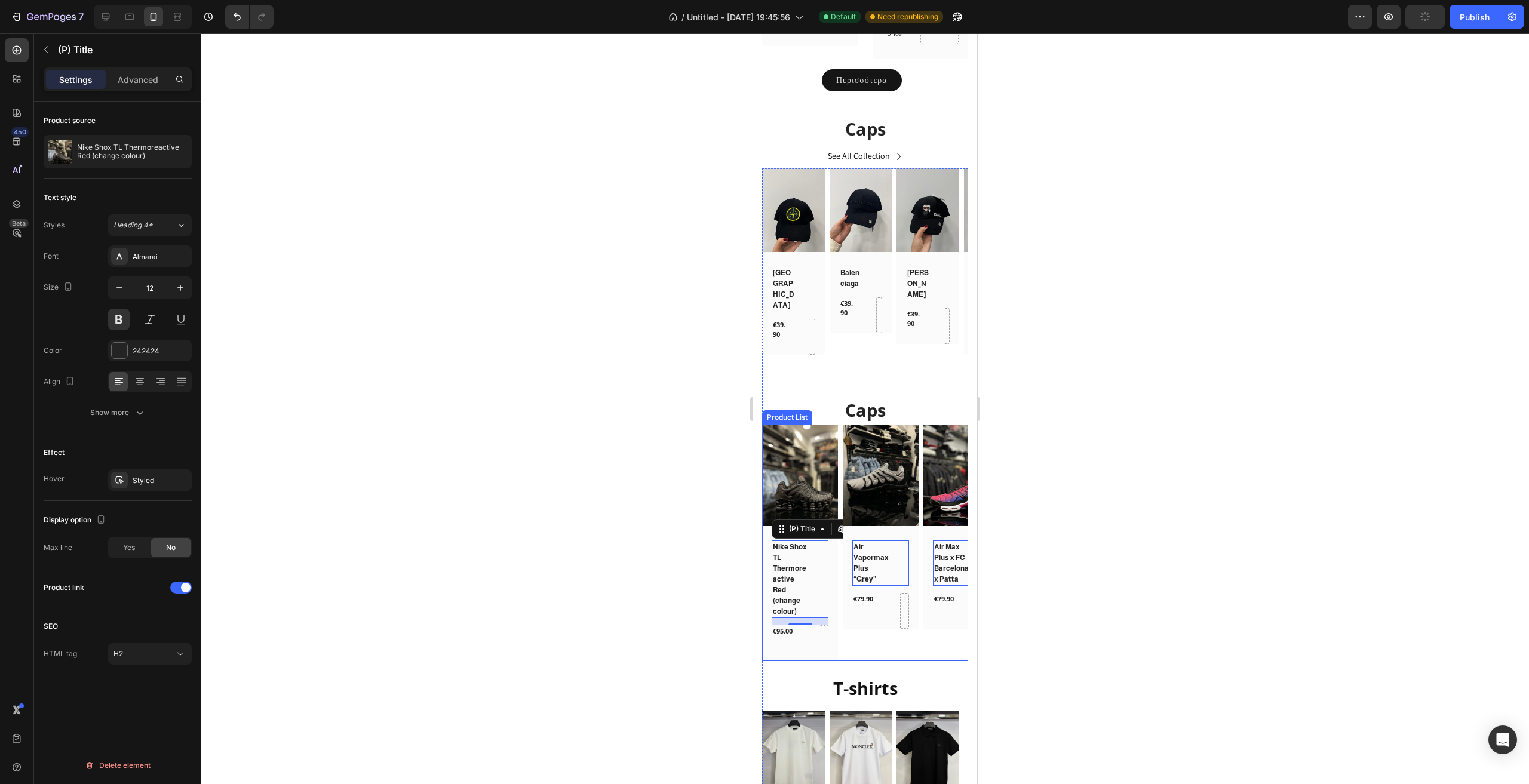
scroll to position [1851, 0]
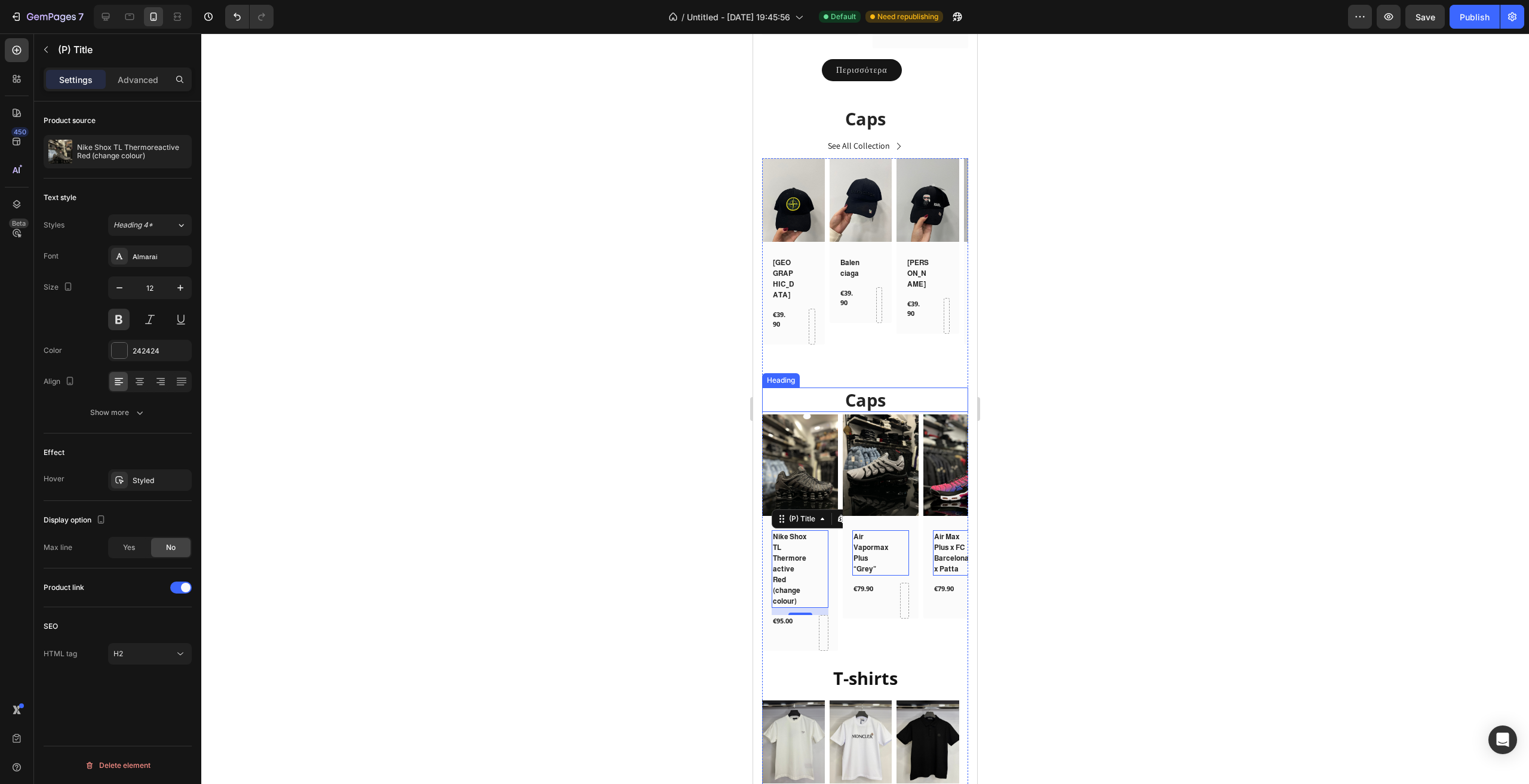
click at [873, 389] on p "Caps" at bounding box center [865, 399] width 204 height 22
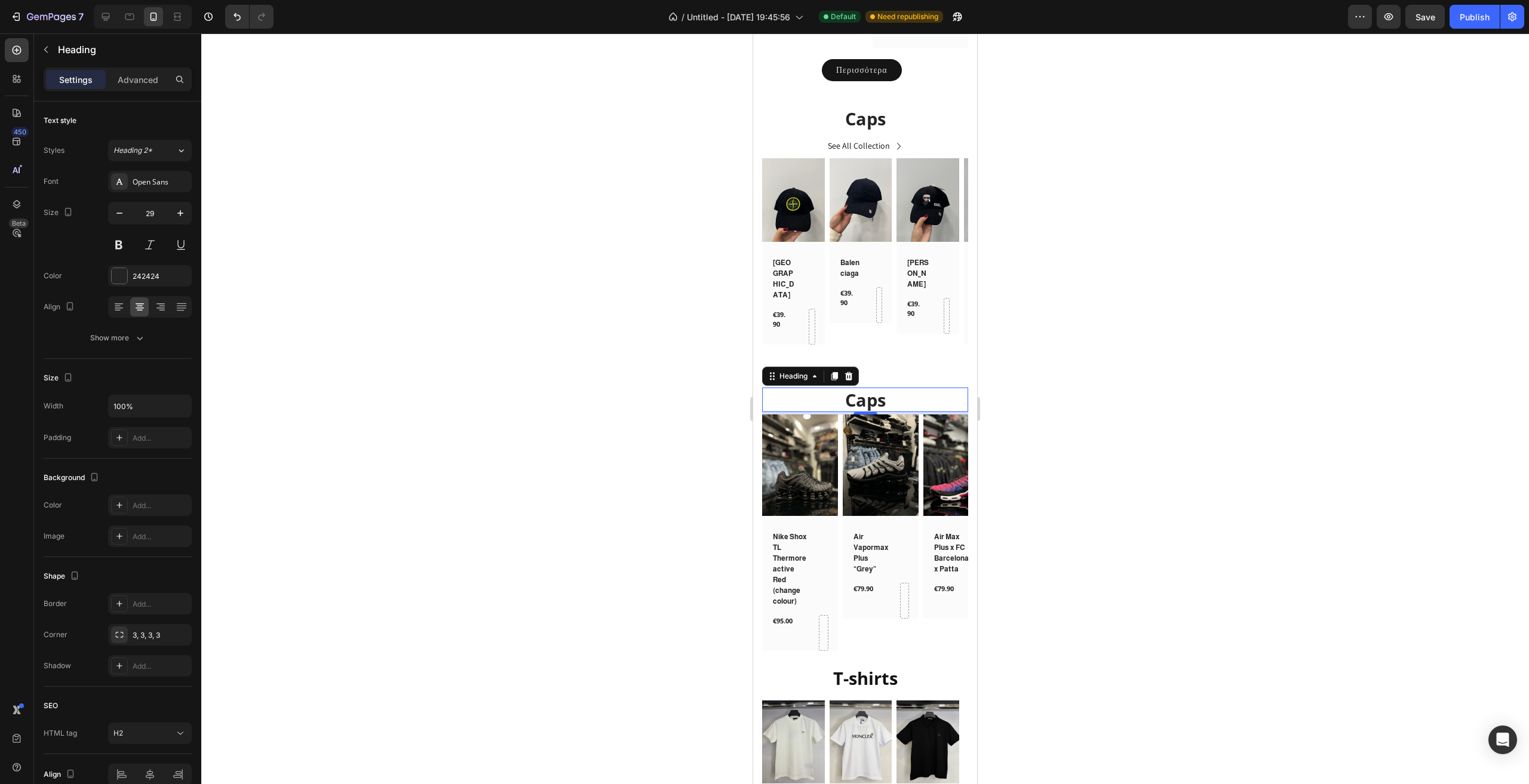
click at [884, 389] on p "Caps" at bounding box center [865, 399] width 204 height 22
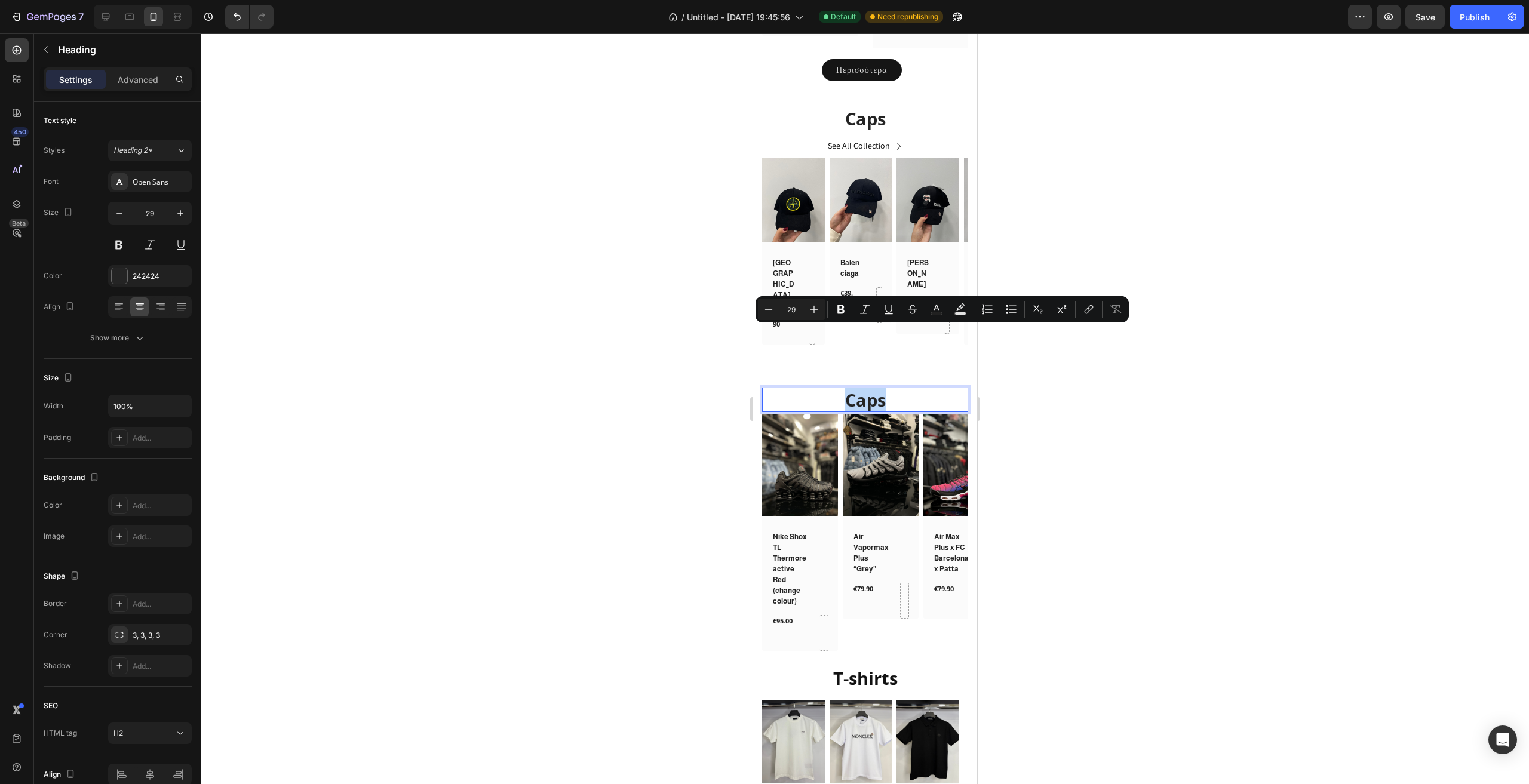
drag, startPoint x: 884, startPoint y: 336, endPoint x: 835, endPoint y: 340, distance: 49.2
click at [835, 389] on p "Caps" at bounding box center [865, 399] width 204 height 22
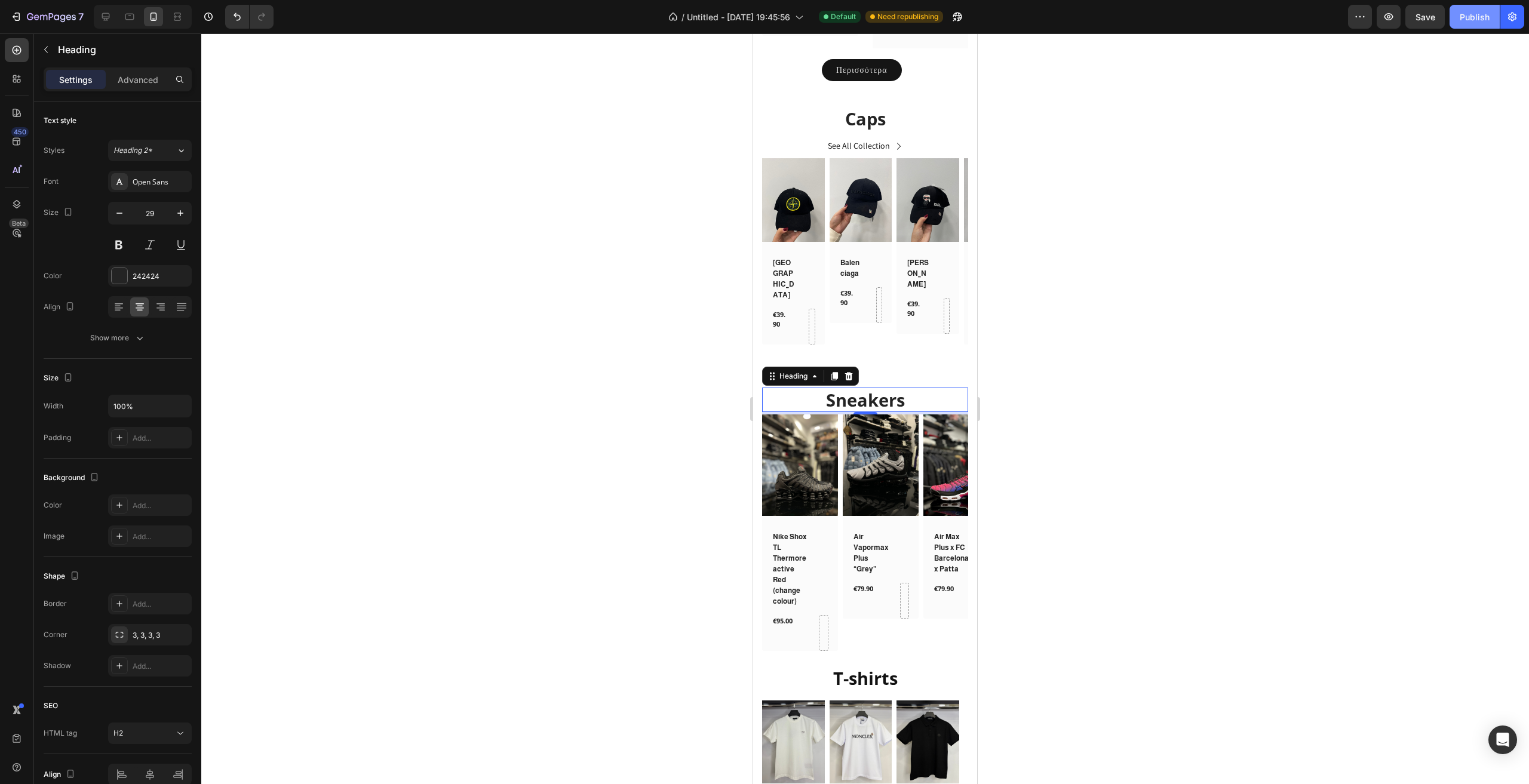
click at [1487, 16] on div "Publish" at bounding box center [1475, 17] width 30 height 12
click at [820, 530] on div "Nike Shox TL Thermoreactive Red (change colour) (P) Title" at bounding box center [799, 569] width 57 height 78
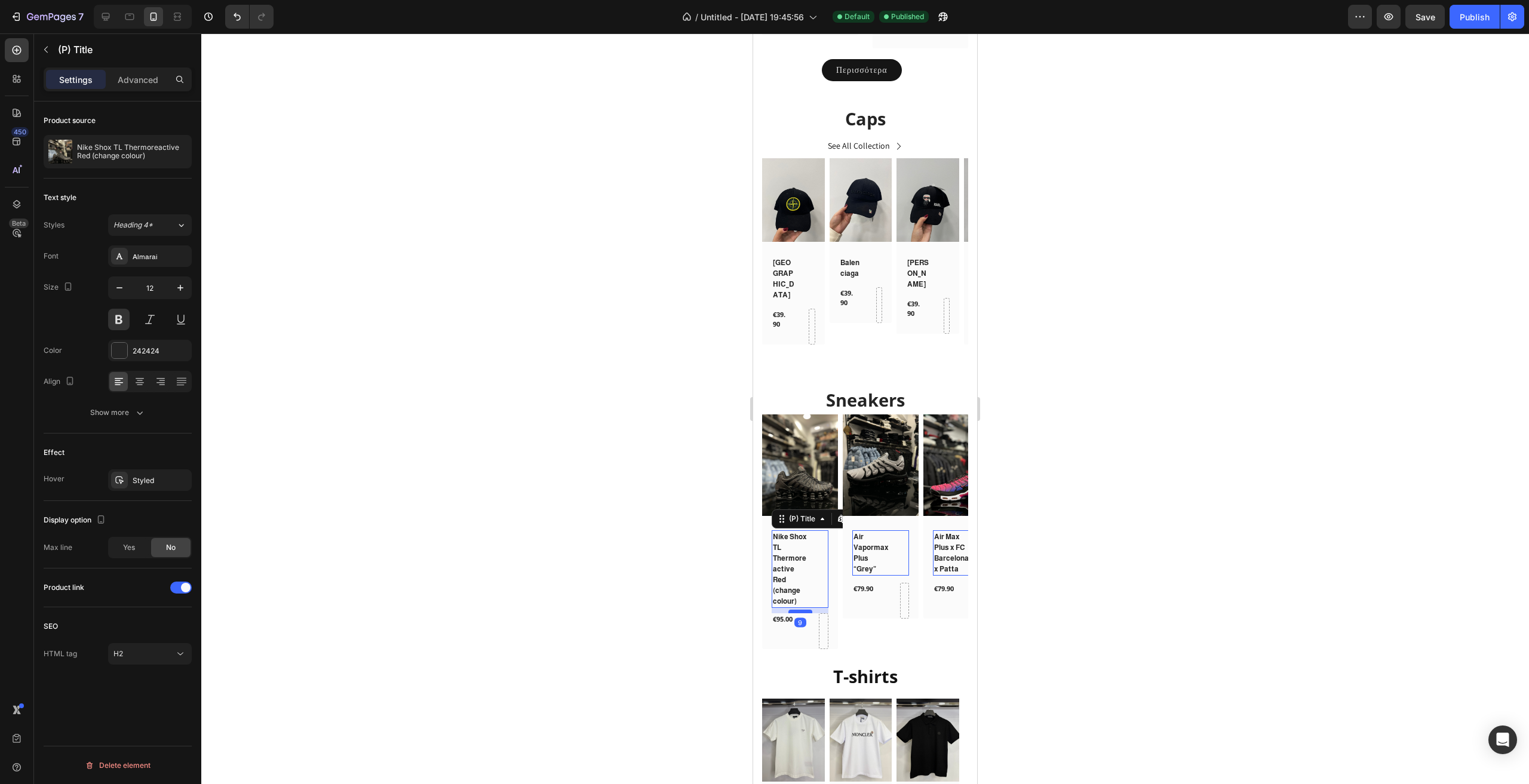
click at [803, 610] on div at bounding box center [800, 611] width 24 height 3
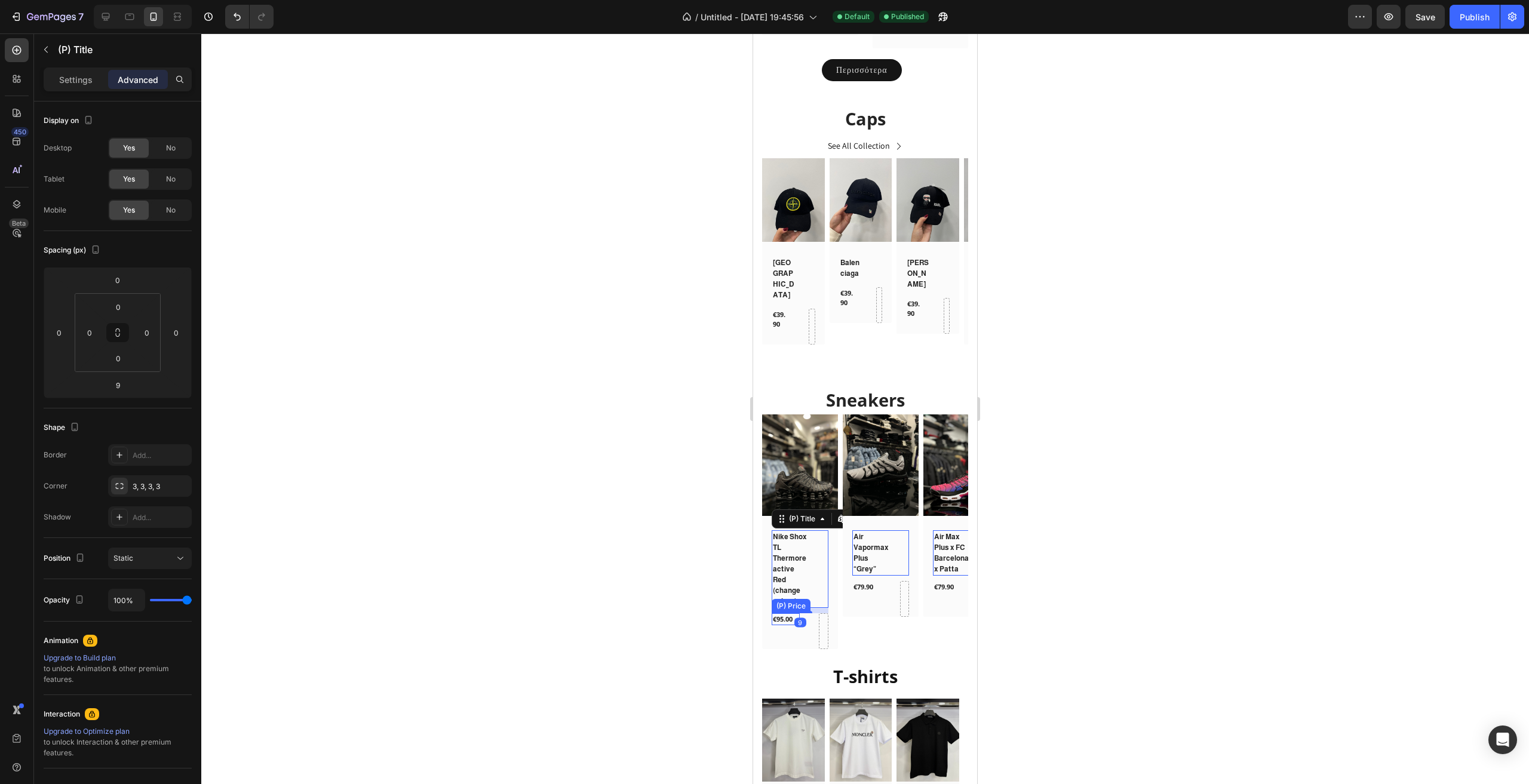
click at [783, 613] on div "€95.00" at bounding box center [785, 619] width 28 height 12
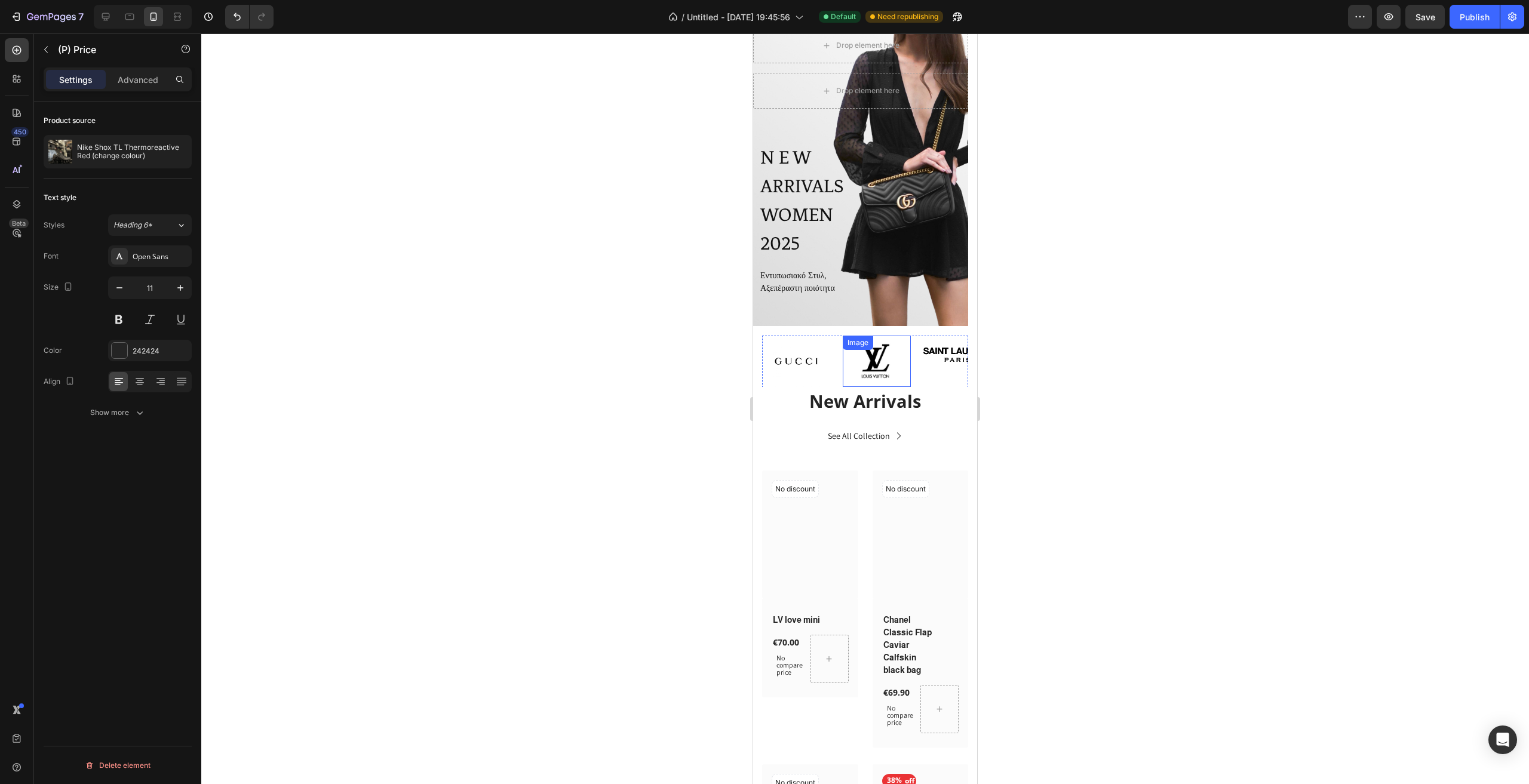
scroll to position [0, 0]
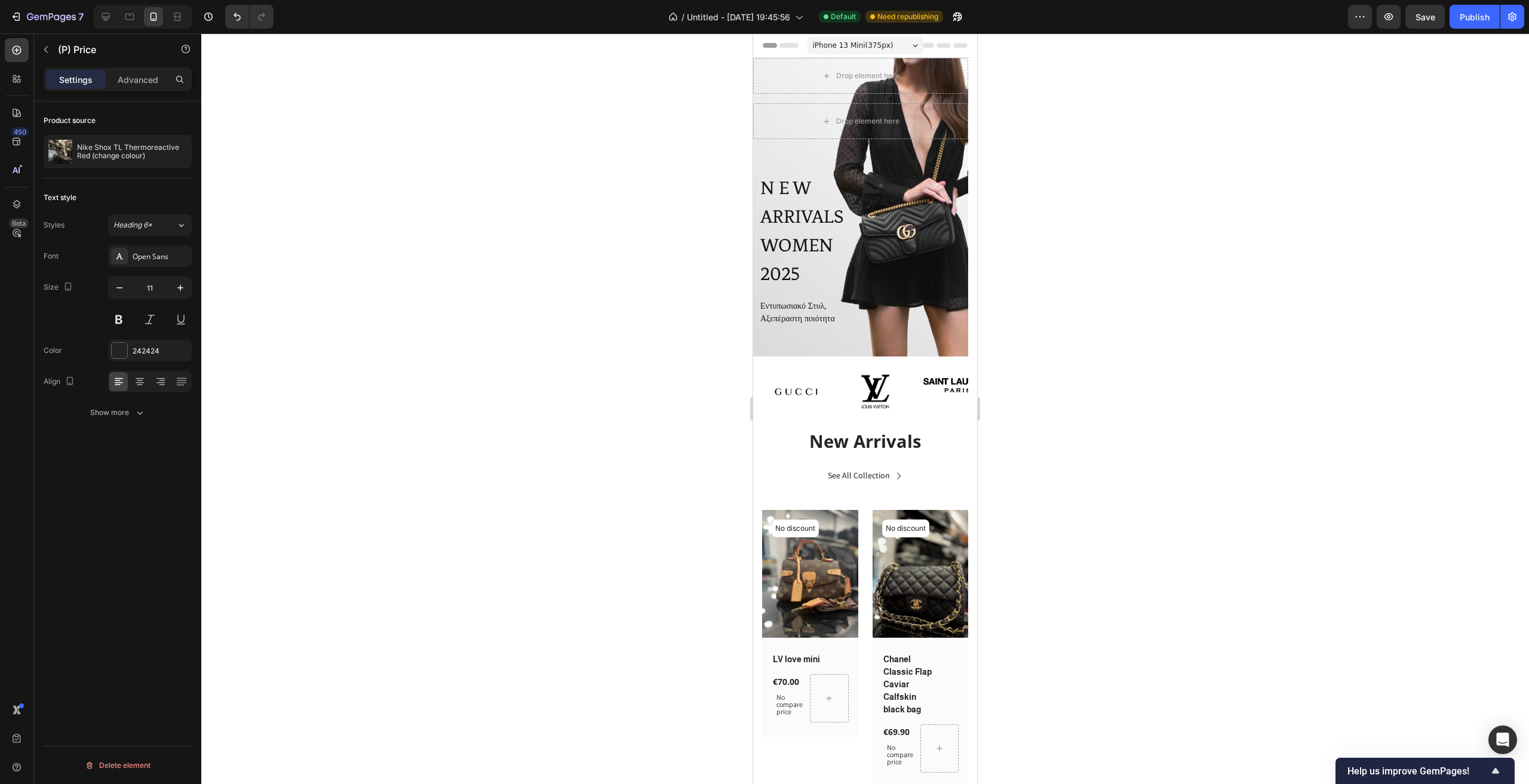
click at [634, 726] on div at bounding box center [865, 408] width 1327 height 751
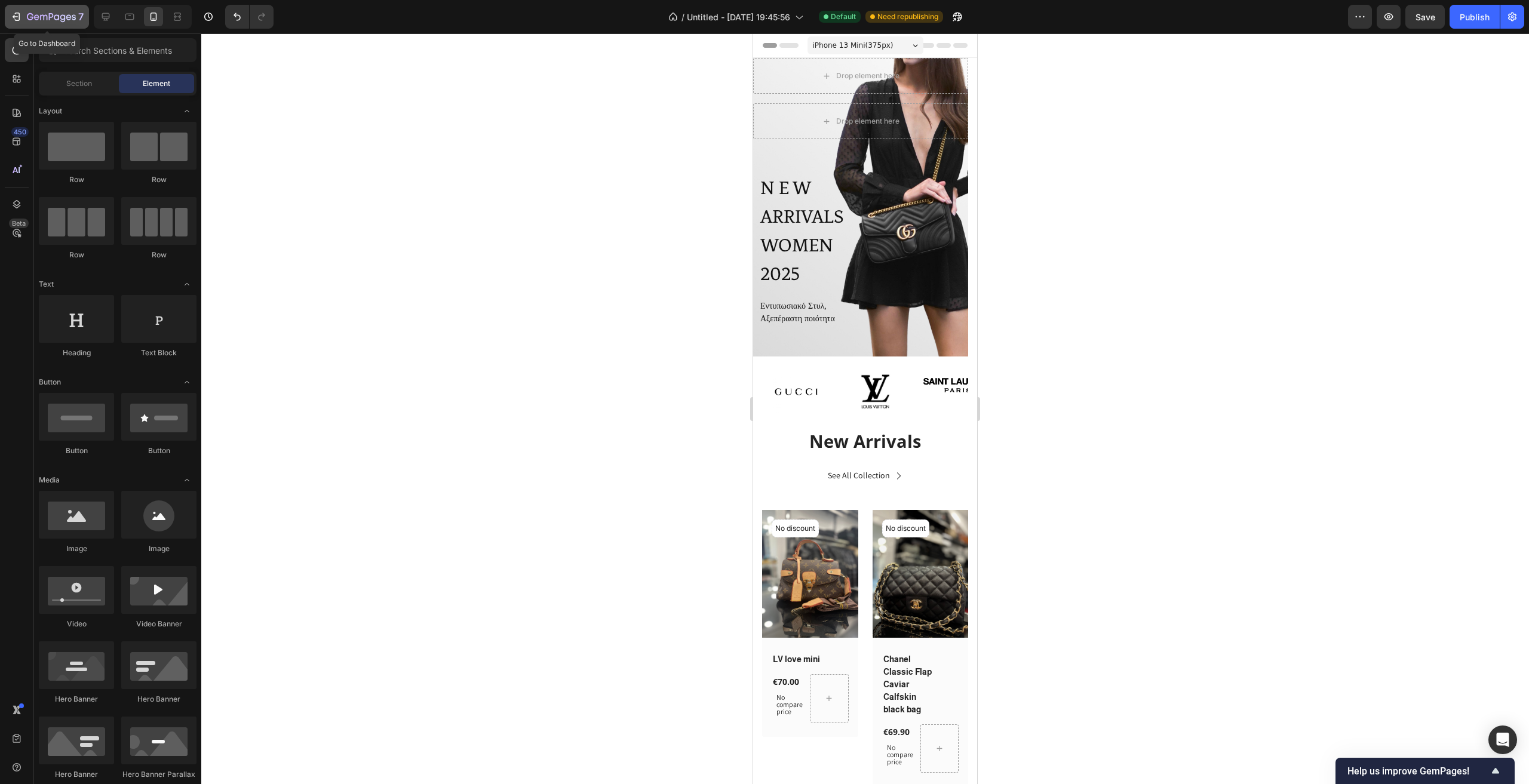
click at [28, 22] on icon "button" at bounding box center [51, 17] width 49 height 10
